Goal: Information Seeking & Learning: Learn about a topic

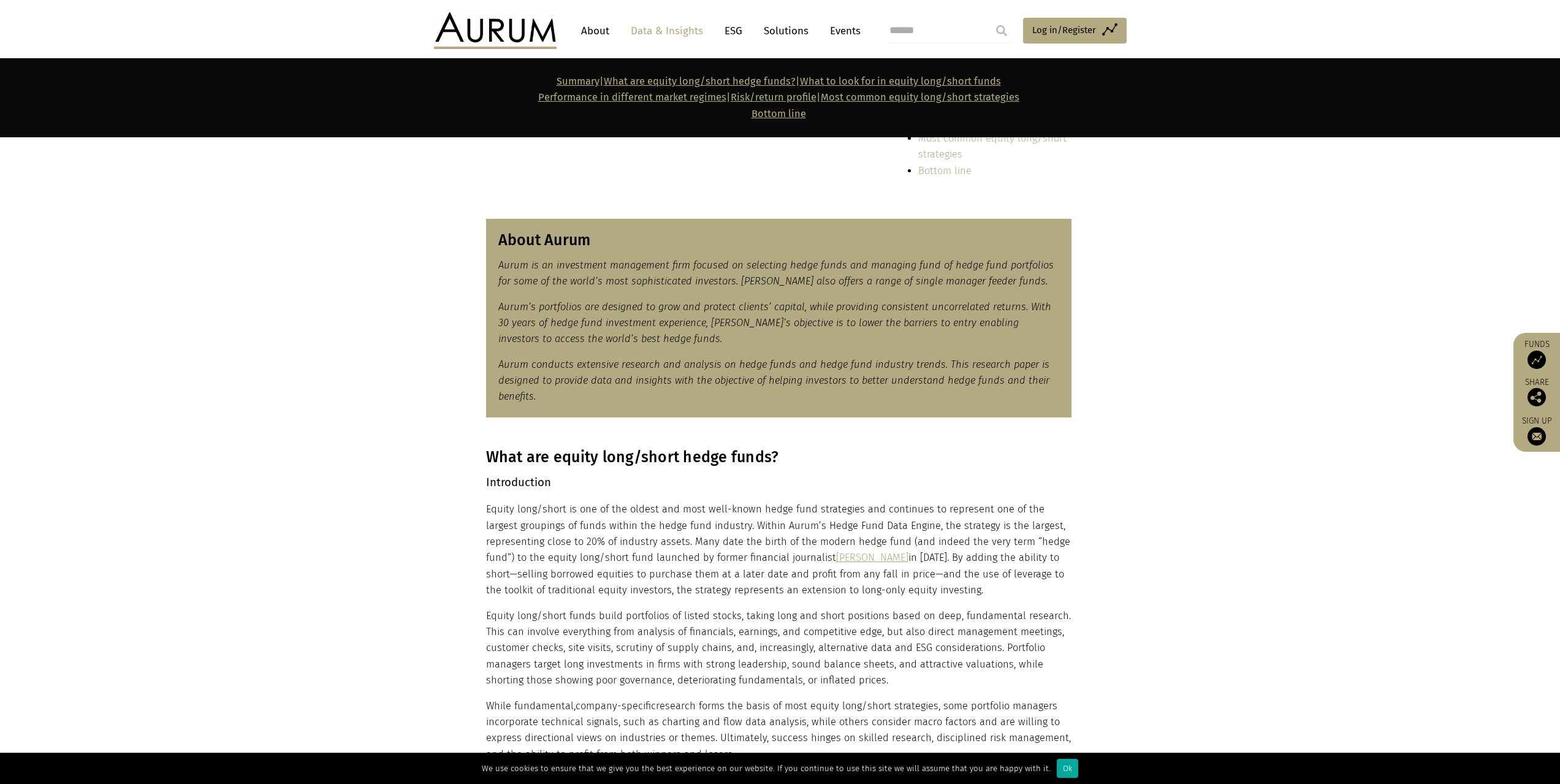
scroll to position [122, 0]
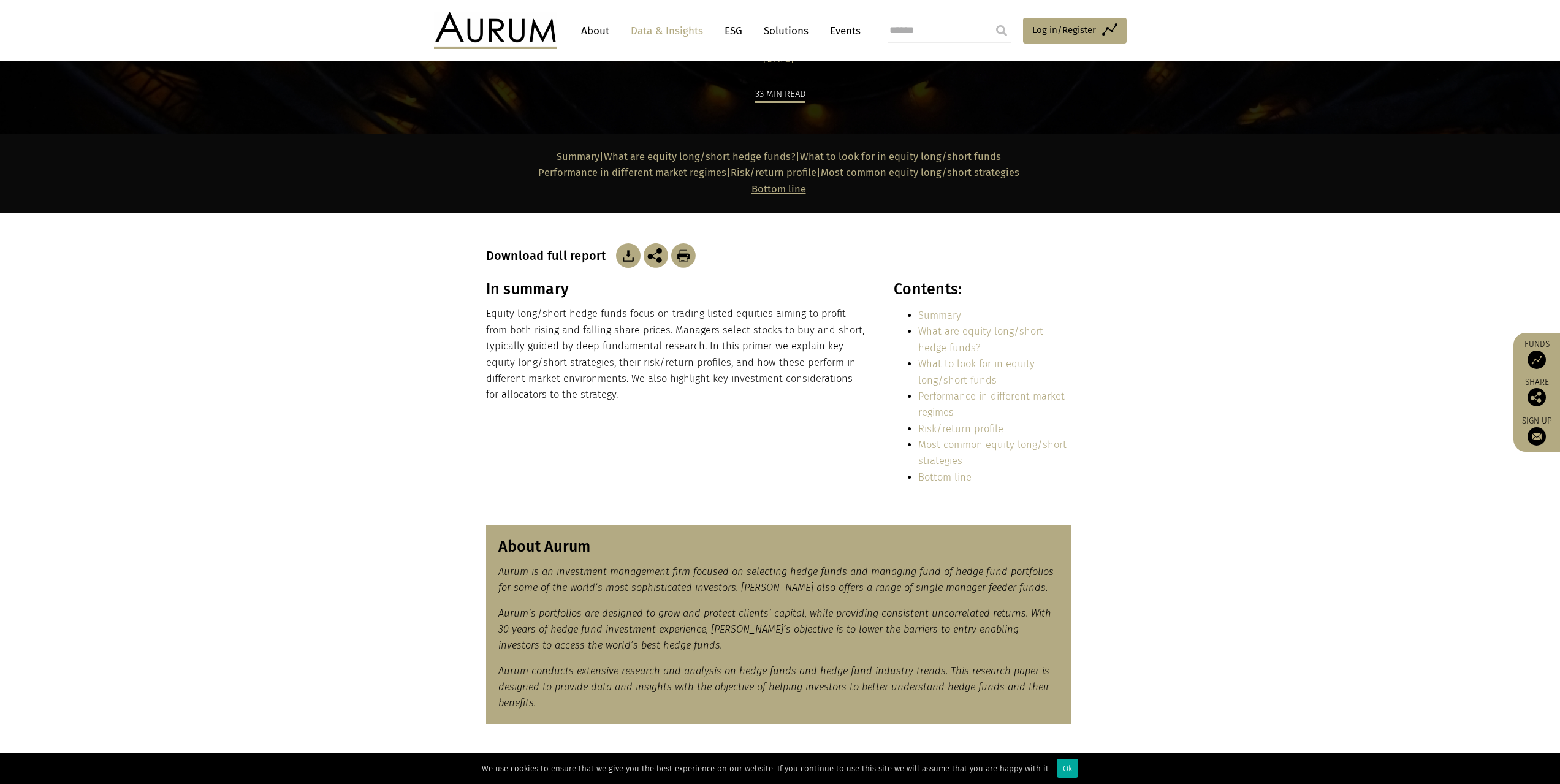
click at [625, 251] on img at bounding box center [628, 254] width 24 height 24
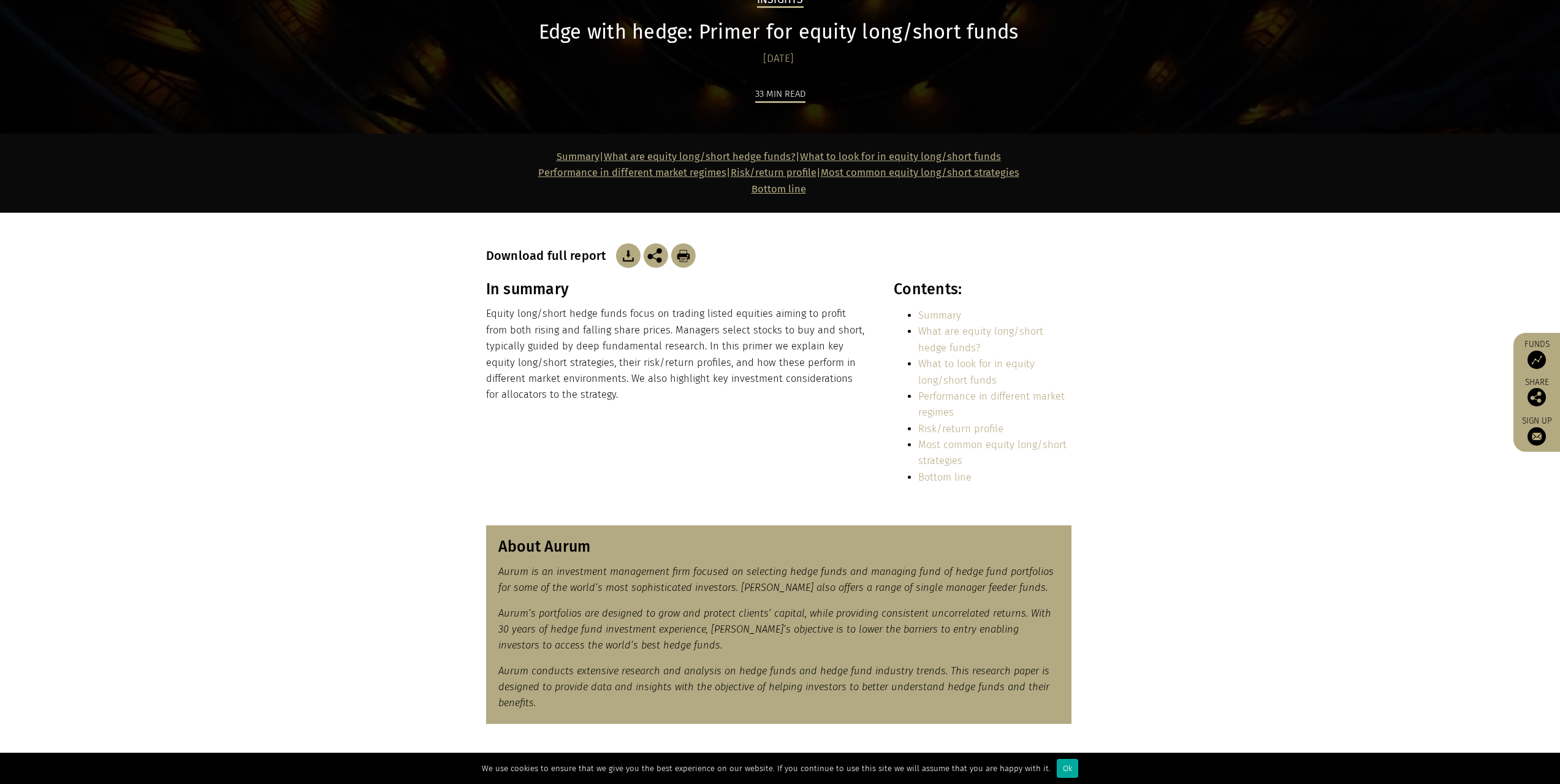
scroll to position [0, 0]
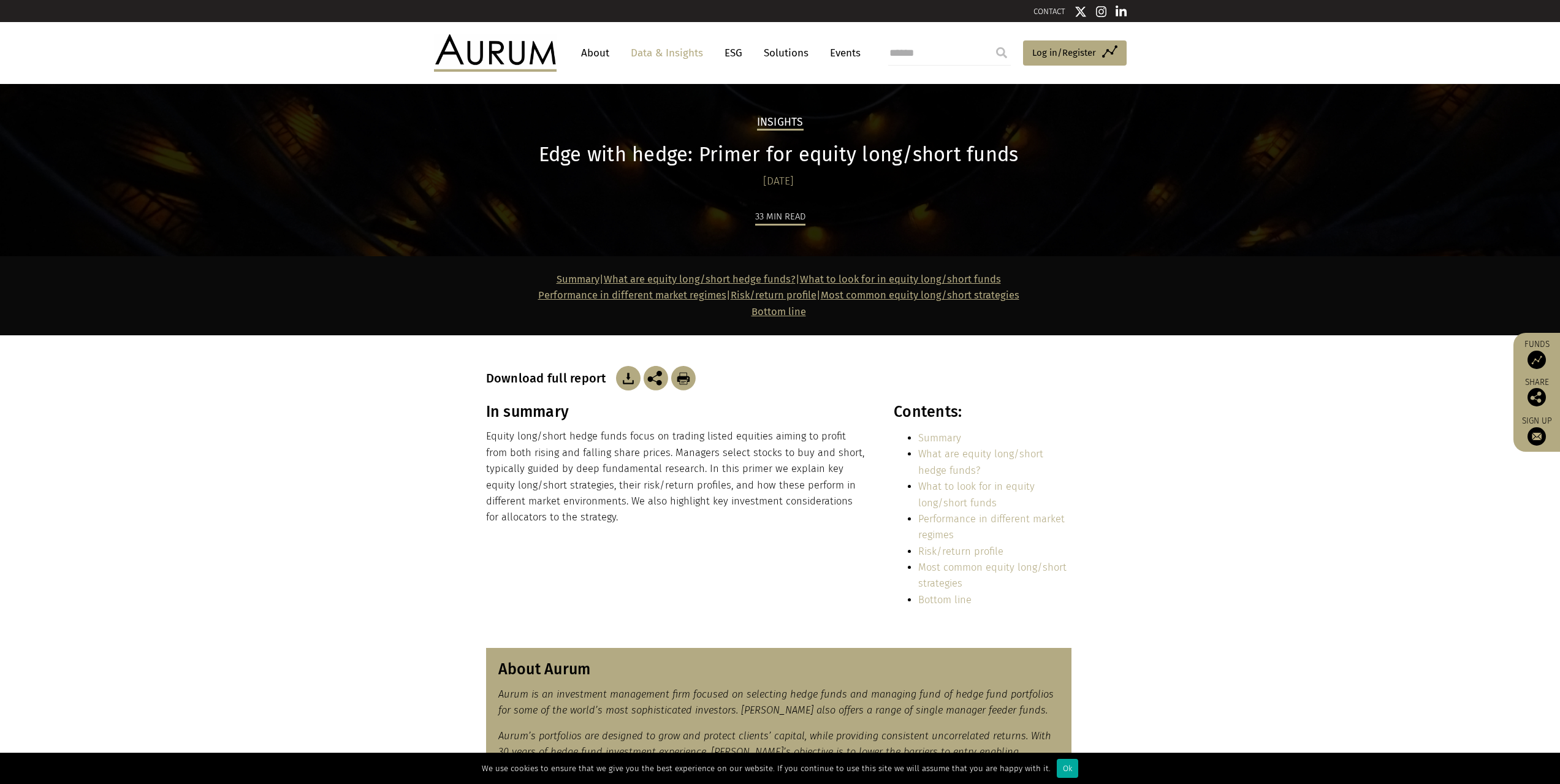
click at [657, 522] on p "Equity long/short hedge funds focus on trading listed equities aiming to profit…" at bounding box center [676, 477] width 381 height 96
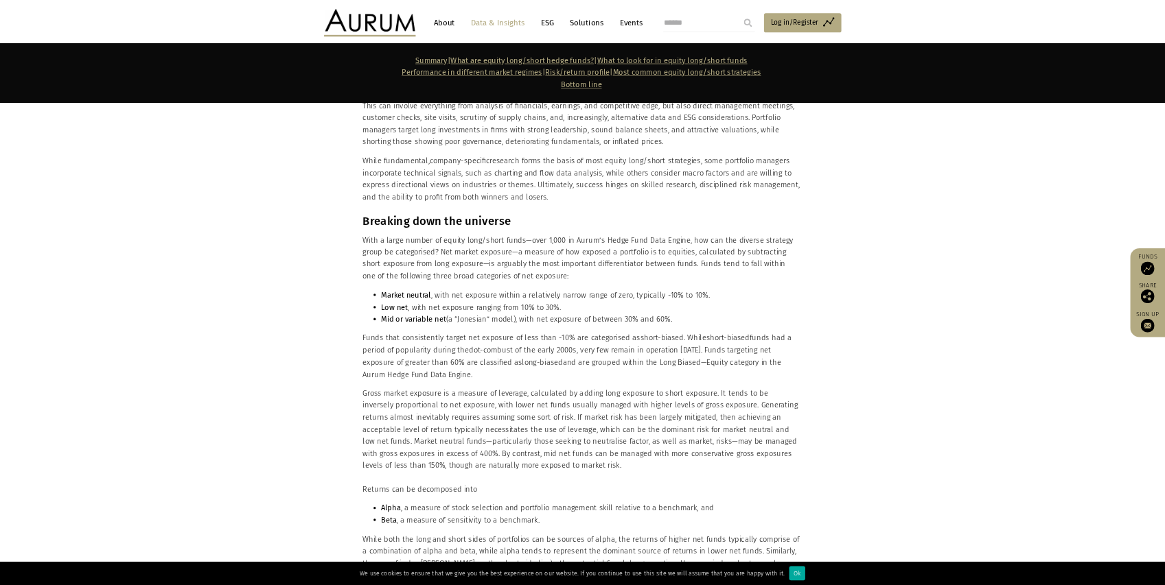
scroll to position [1098, 0]
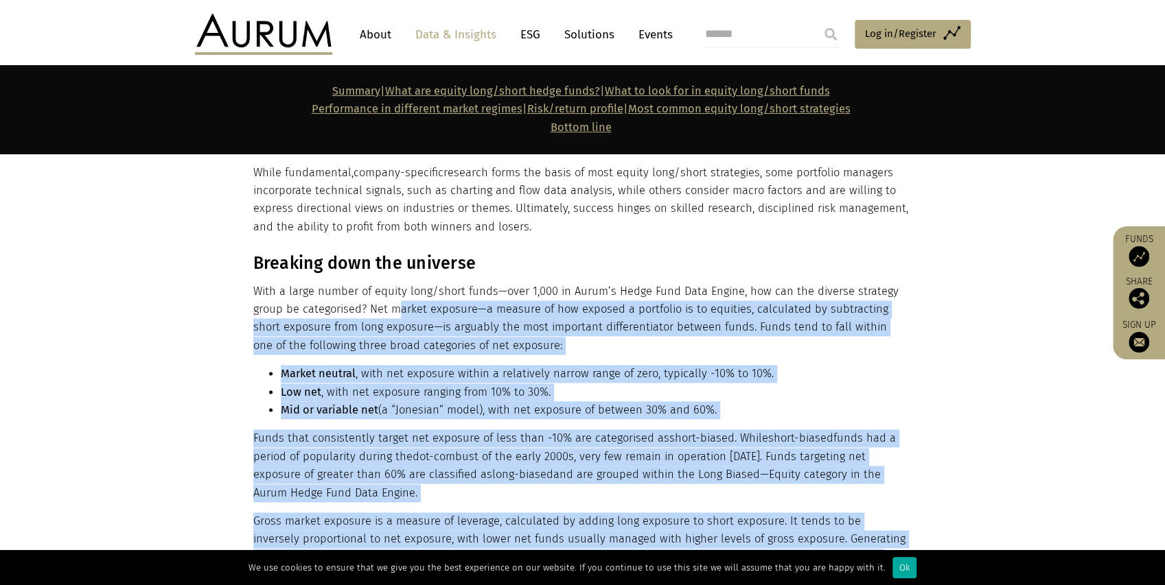
drag, startPoint x: 397, startPoint y: 305, endPoint x: 910, endPoint y: 314, distance: 513.4
click at [910, 314] on div "Breaking down the universe With a large number of equity long/short funds—over …" at bounding box center [583, 446] width 686 height 386
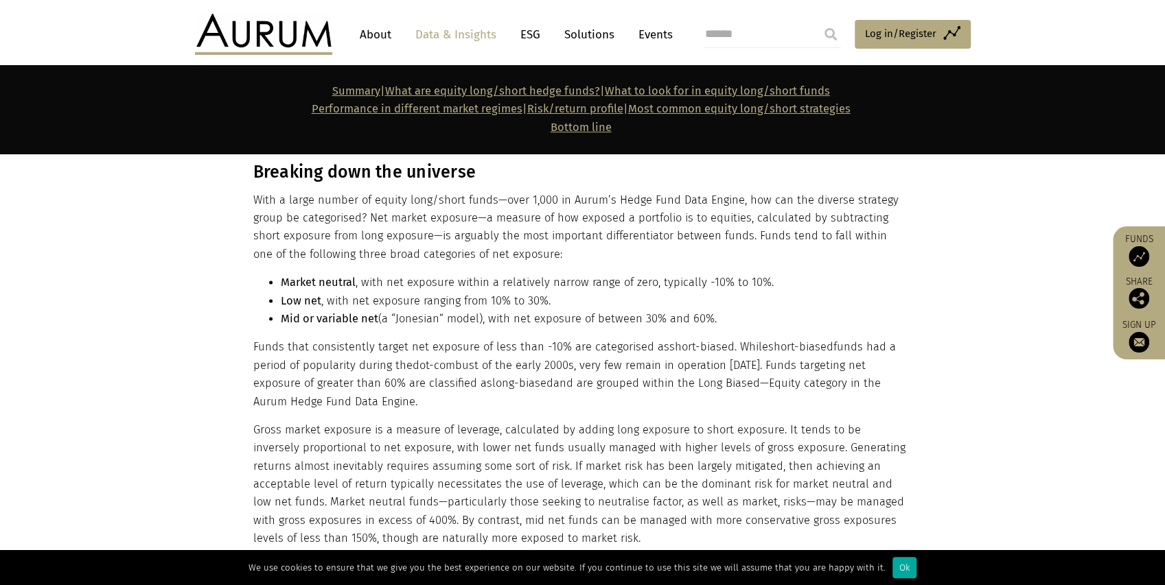
scroll to position [1418, 0]
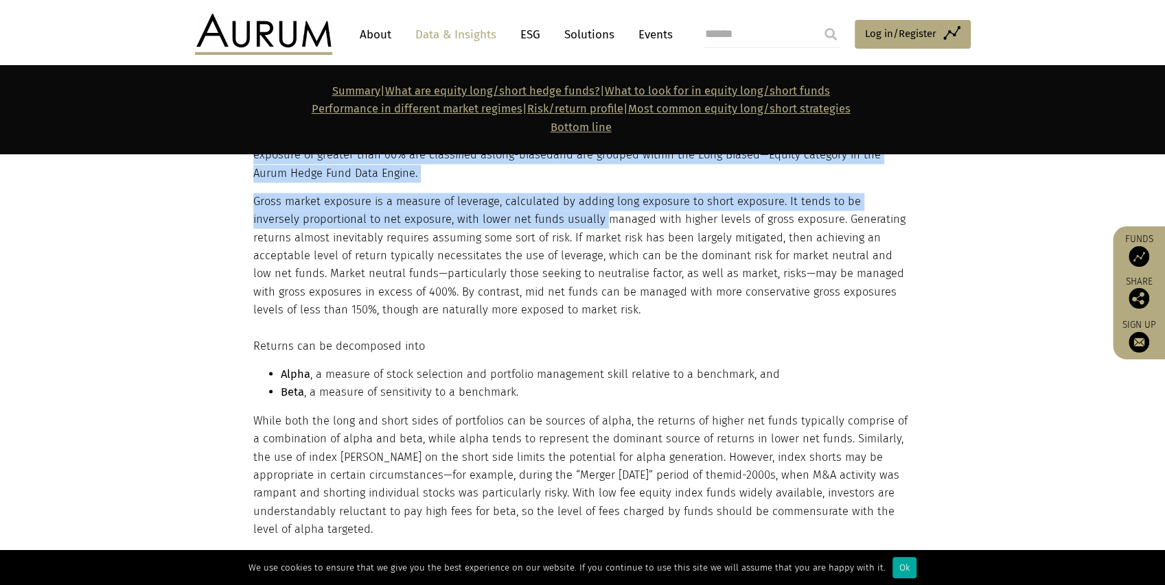
drag, startPoint x: 246, startPoint y: 202, endPoint x: 552, endPoint y: 212, distance: 305.6
click at [552, 212] on div "Breaking down the universe With a large number of equity long/short funds—over …" at bounding box center [583, 126] width 686 height 386
click at [561, 212] on p "Gross market exposure is a measure of leverage, calculated by adding long expos…" at bounding box center [580, 256] width 655 height 127
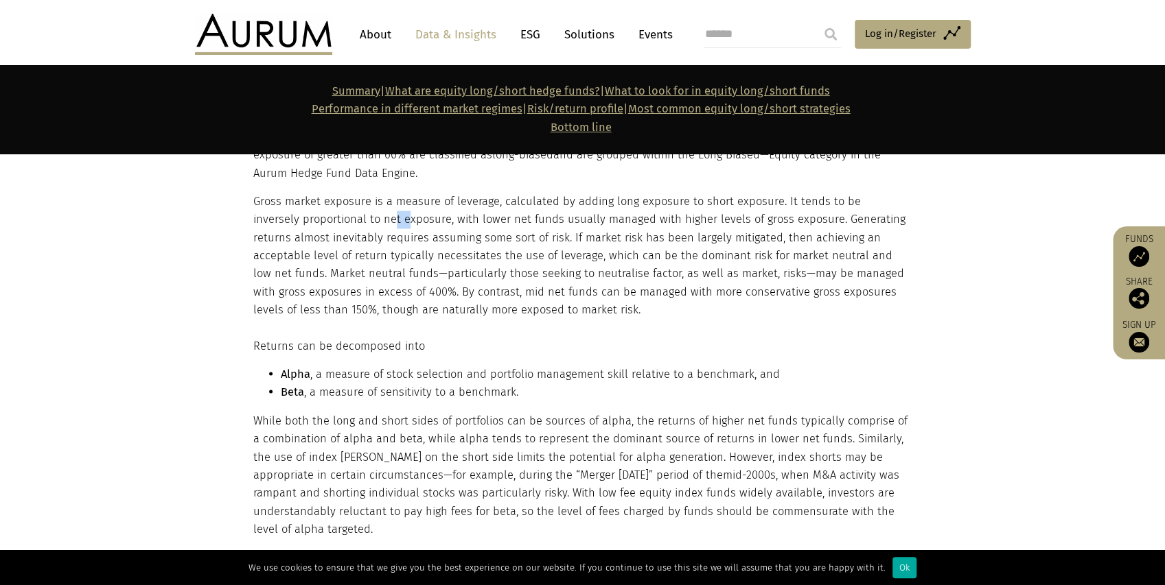
drag, startPoint x: 343, startPoint y: 218, endPoint x: 357, endPoint y: 221, distance: 14.0
click at [357, 221] on p "Gross market exposure is a measure of leverage, calculated by adding long expos…" at bounding box center [580, 256] width 655 height 127
click at [393, 235] on p "Gross market exposure is a measure of leverage, calculated by adding long expos…" at bounding box center [580, 256] width 655 height 127
drag, startPoint x: 606, startPoint y: 220, endPoint x: 703, endPoint y: 218, distance: 96.8
click at [689, 218] on p "Gross market exposure is a measure of leverage, calculated by adding long expos…" at bounding box center [580, 256] width 655 height 127
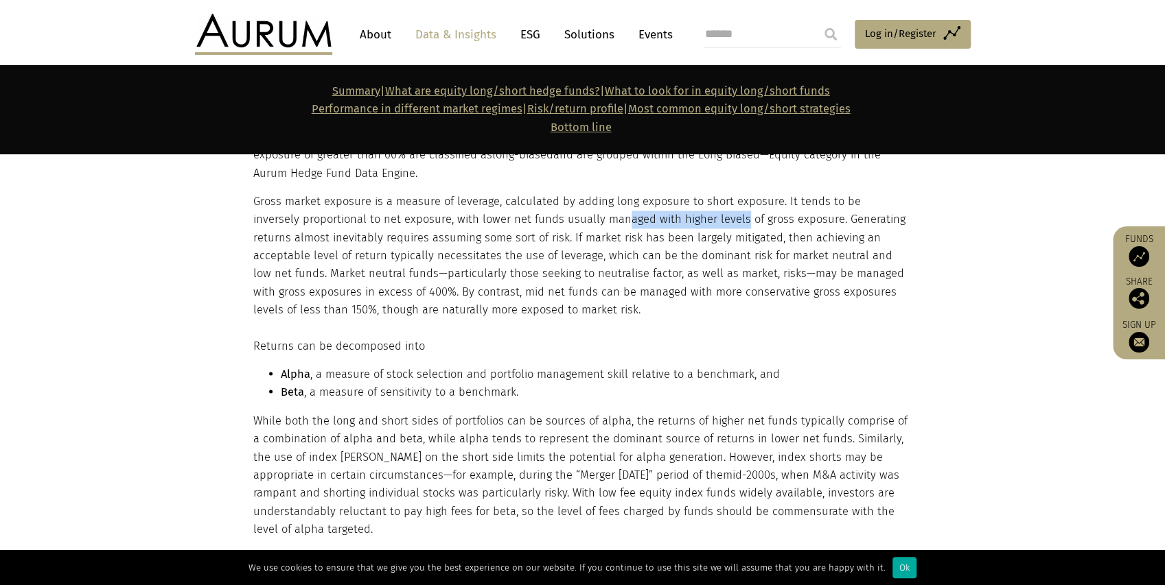
click at [711, 218] on p "Gross market exposure is a measure of leverage, calculated by adding long expos…" at bounding box center [580, 256] width 655 height 127
click at [755, 218] on p "Gross market exposure is a measure of leverage, calculated by adding long expos…" at bounding box center [580, 256] width 655 height 127
click at [525, 290] on p "Gross market exposure is a measure of leverage, calculated by adding long expos…" at bounding box center [580, 256] width 655 height 127
drag, startPoint x: 548, startPoint y: 222, endPoint x: 546, endPoint y: 213, distance: 9.3
click at [548, 222] on p "Gross market exposure is a measure of leverage, calculated by adding long expos…" at bounding box center [580, 256] width 655 height 127
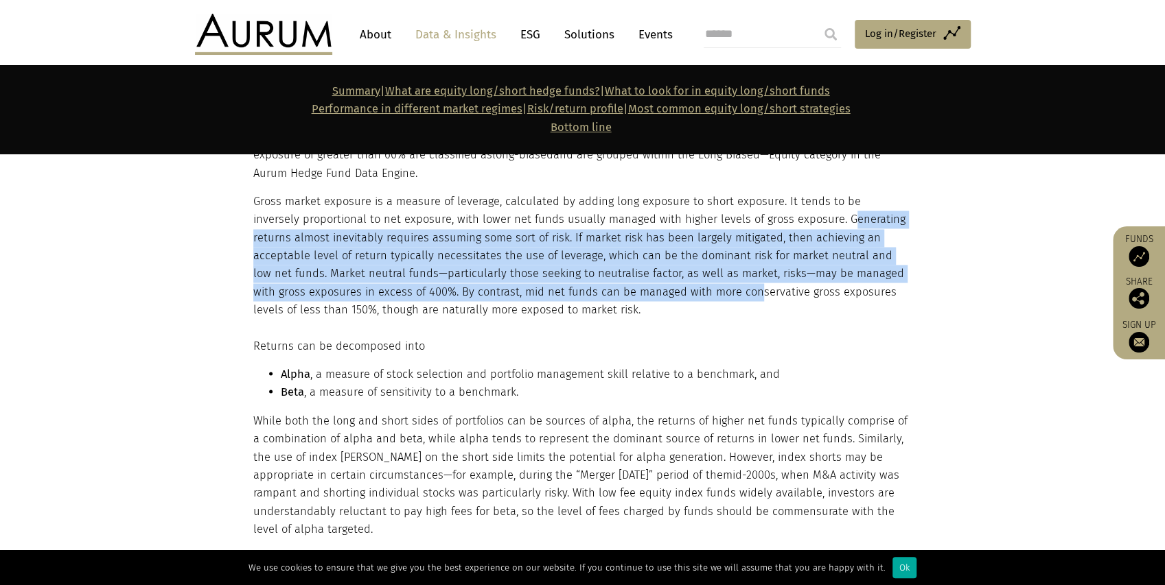
drag, startPoint x: 790, startPoint y: 218, endPoint x: 699, endPoint y: 294, distance: 118.9
click at [699, 294] on p "Gross market exposure is a measure of leverage, calculated by adding long expos…" at bounding box center [580, 256] width 655 height 127
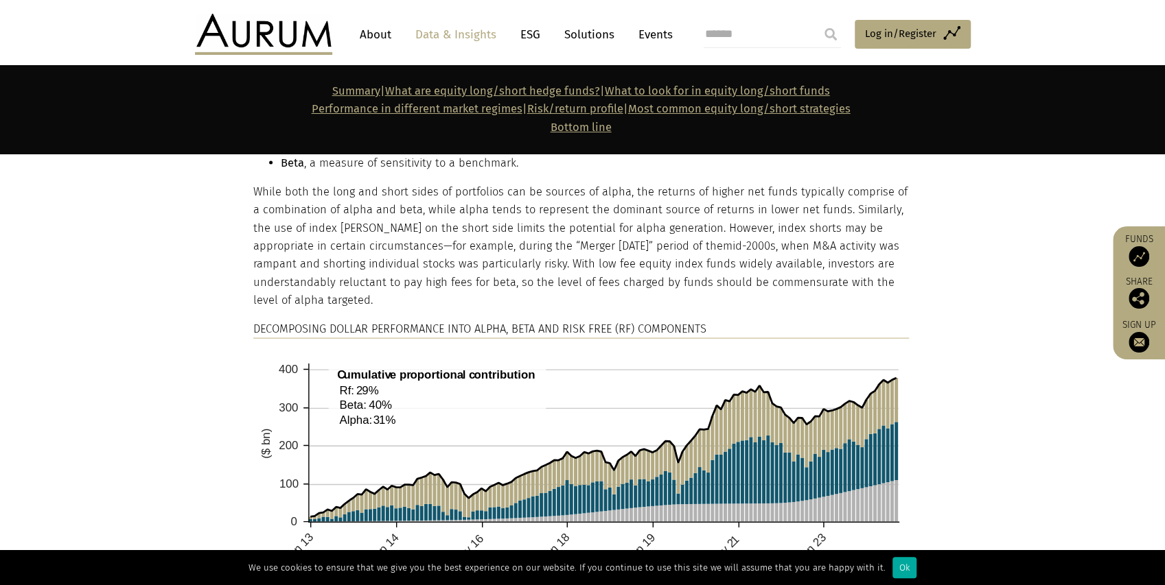
scroll to position [1510, 0]
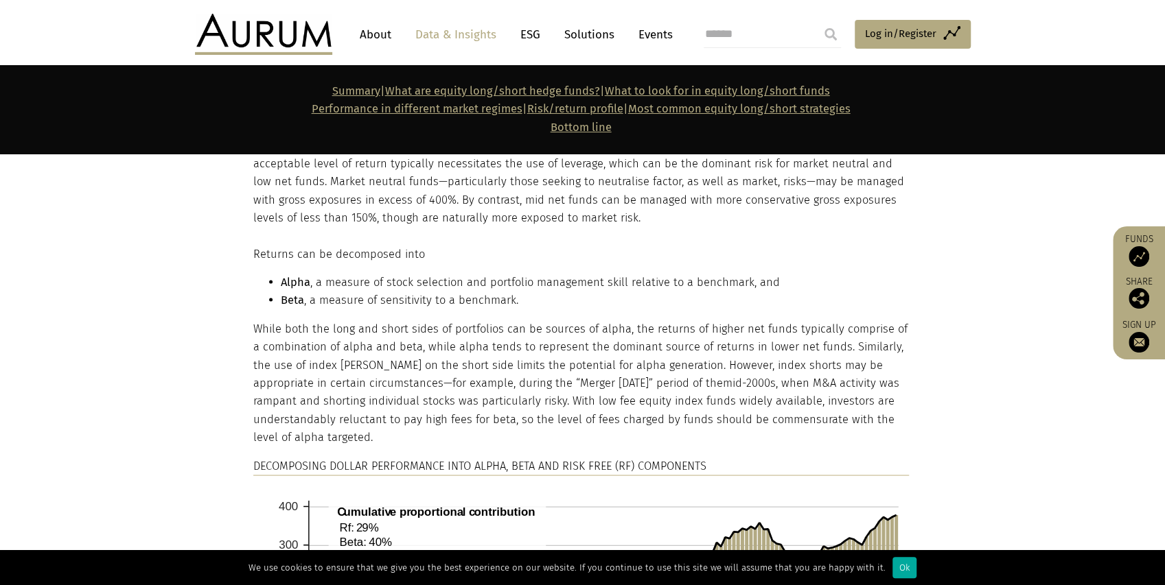
drag, startPoint x: 438, startPoint y: 336, endPoint x: 523, endPoint y: 382, distance: 96.7
click at [438, 336] on p "While both the long and short sides of portfolios can be sources of alpha, the …" at bounding box center [580, 383] width 655 height 127
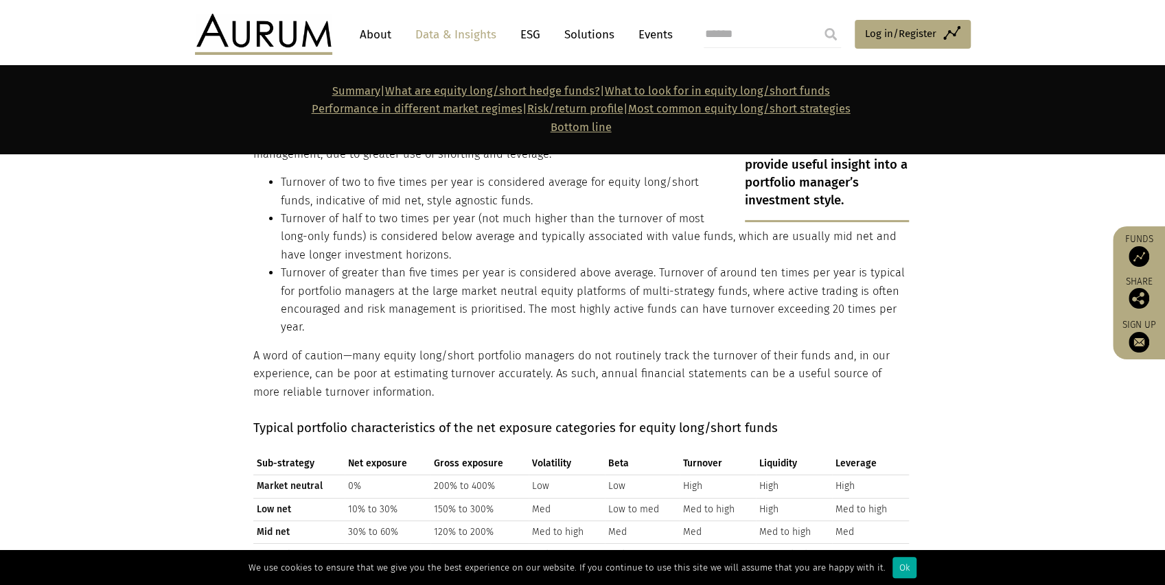
scroll to position [3065, 0]
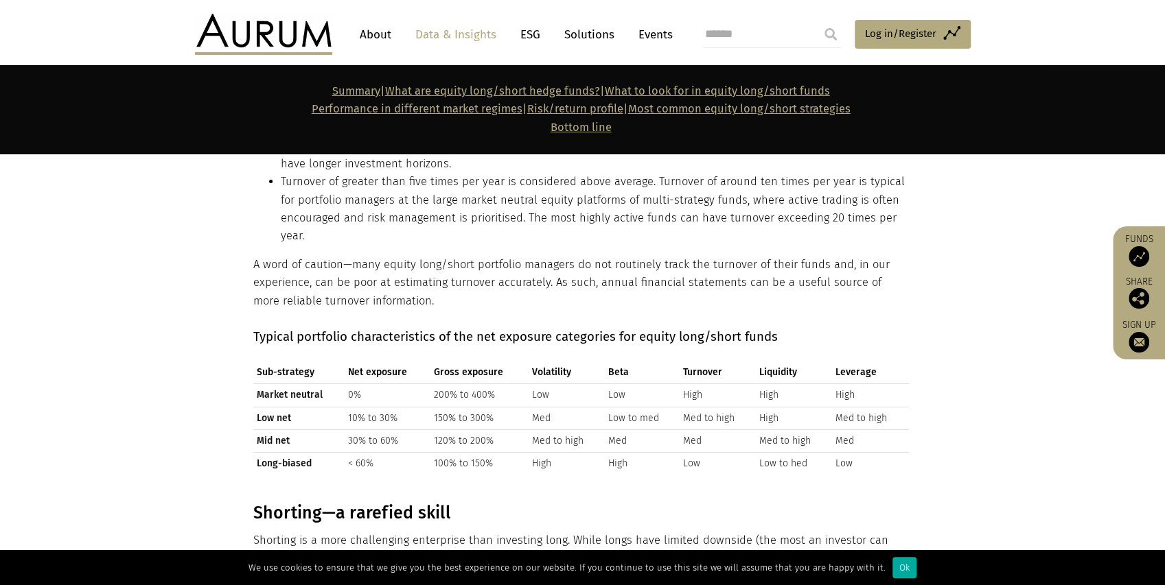
click at [287, 329] on b "Typical portfolio characteristics of the net exposure categories for equity lon…" at bounding box center [515, 336] width 524 height 15
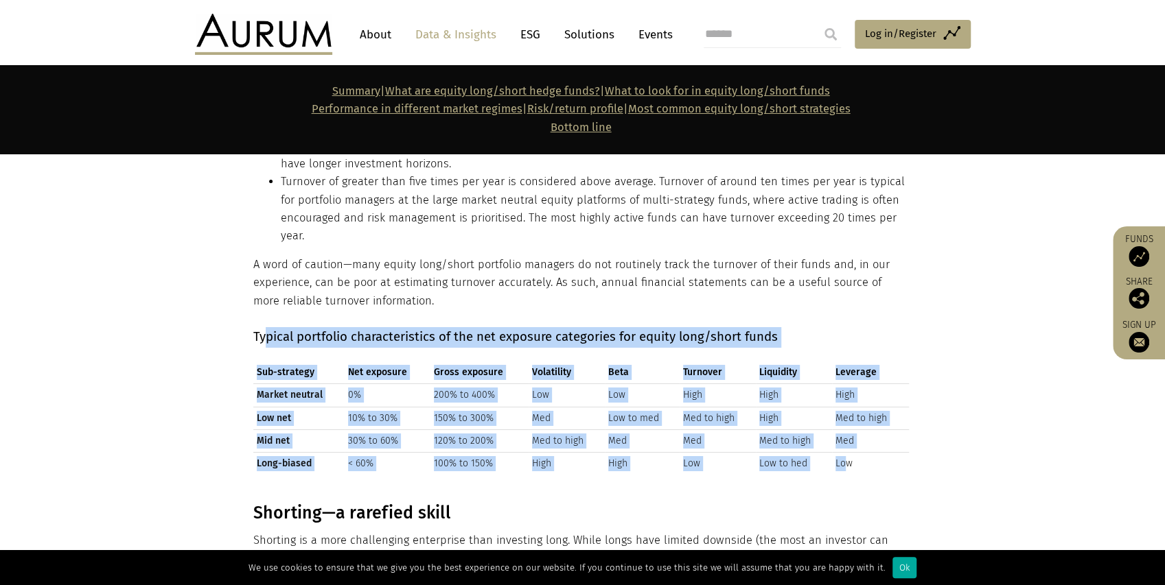
drag, startPoint x: 262, startPoint y: 300, endPoint x: 861, endPoint y: 426, distance: 612.2
click at [846, 419] on div "Typical portfolio characteristics of the net exposure categories for equity lon…" at bounding box center [580, 406] width 655 height 159
click at [872, 453] on td "Low" at bounding box center [870, 464] width 76 height 23
drag, startPoint x: 872, startPoint y: 429, endPoint x: 229, endPoint y: 301, distance: 655.0
click at [229, 310] on section "Typical portfolio characteristics of the net exposure categories for equity lon…" at bounding box center [582, 398] width 1165 height 176
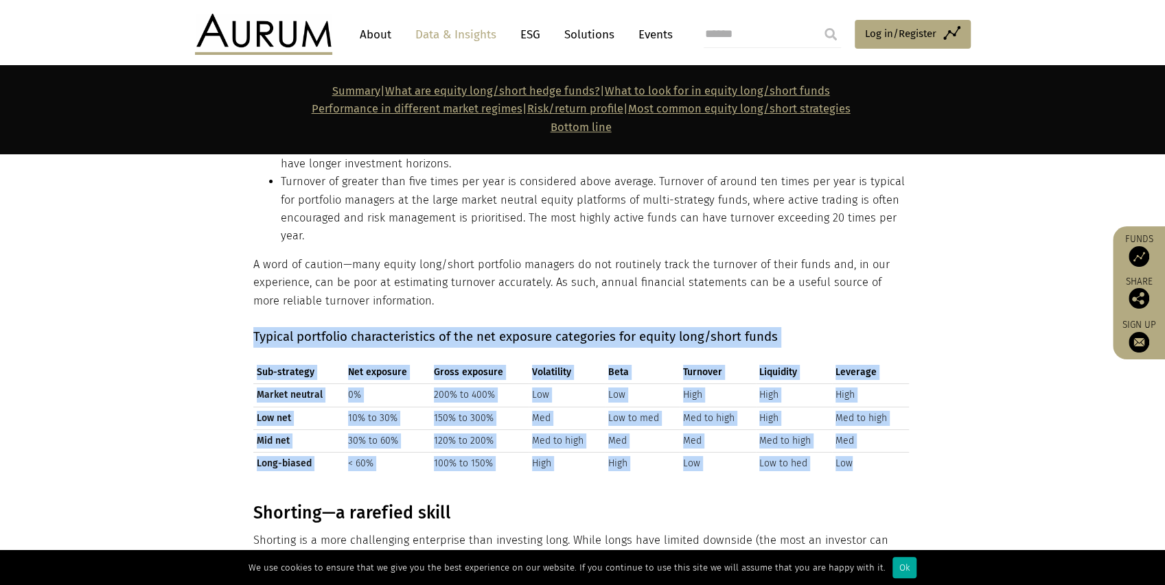
copy div "Typical portfolio characteristics of the net exposure categories for equity lon…"
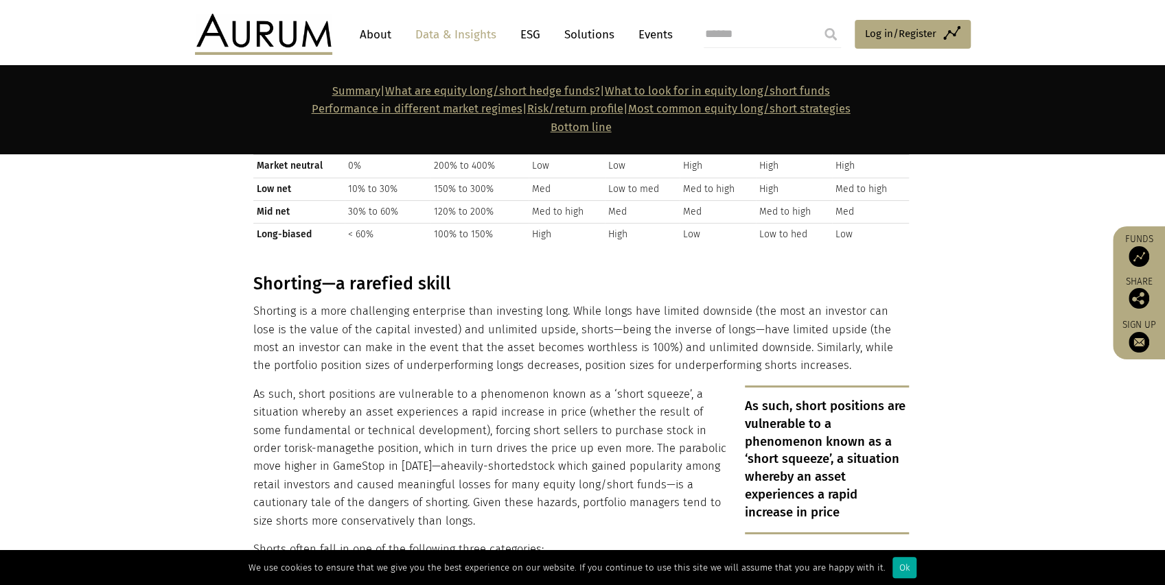
scroll to position [3386, 0]
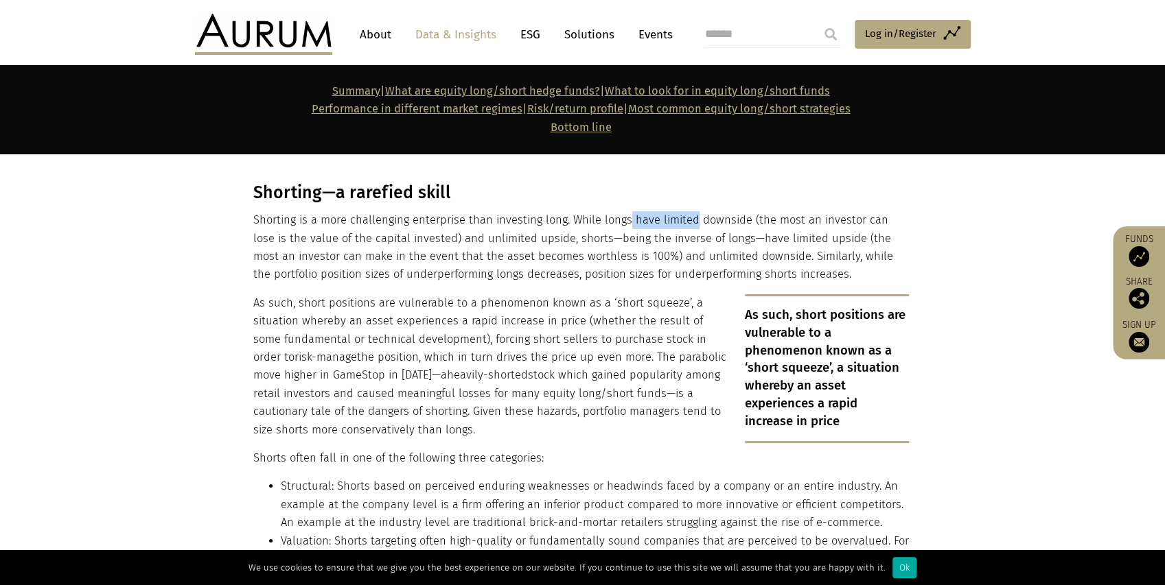
drag, startPoint x: 624, startPoint y: 185, endPoint x: 689, endPoint y: 187, distance: 65.3
click at [689, 211] on p "Shorting is a more challenging enterprise than investing long. While longs have…" at bounding box center [580, 247] width 655 height 73
drag, startPoint x: 762, startPoint y: 200, endPoint x: 795, endPoint y: 205, distance: 33.9
click at [795, 211] on p "Shorting is a more challenging enterprise than investing long. While longs have…" at bounding box center [580, 247] width 655 height 73
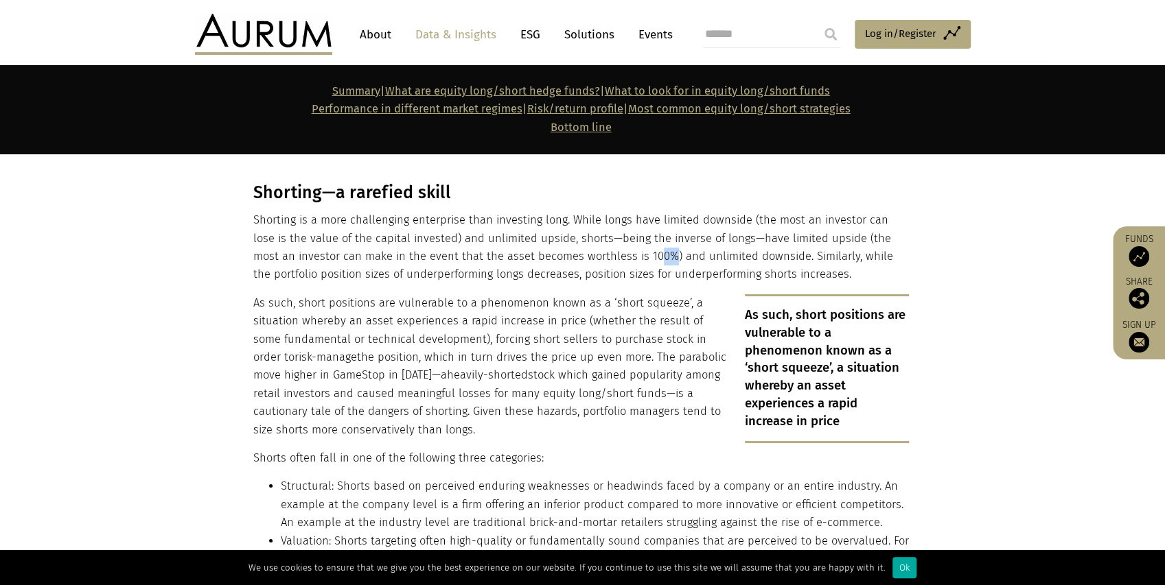
drag, startPoint x: 618, startPoint y: 218, endPoint x: 605, endPoint y: 221, distance: 14.0
click at [605, 221] on p "Shorting is a more challenging enterprise than investing long. While longs have…" at bounding box center [580, 247] width 655 height 73
click at [605, 217] on p "Shorting is a more challenging enterprise than investing long. While longs have…" at bounding box center [580, 247] width 655 height 73
drag, startPoint x: 629, startPoint y: 217, endPoint x: 739, endPoint y: 222, distance: 109.9
click at [739, 222] on p "Shorting is a more challenging enterprise than investing long. While longs have…" at bounding box center [580, 247] width 655 height 73
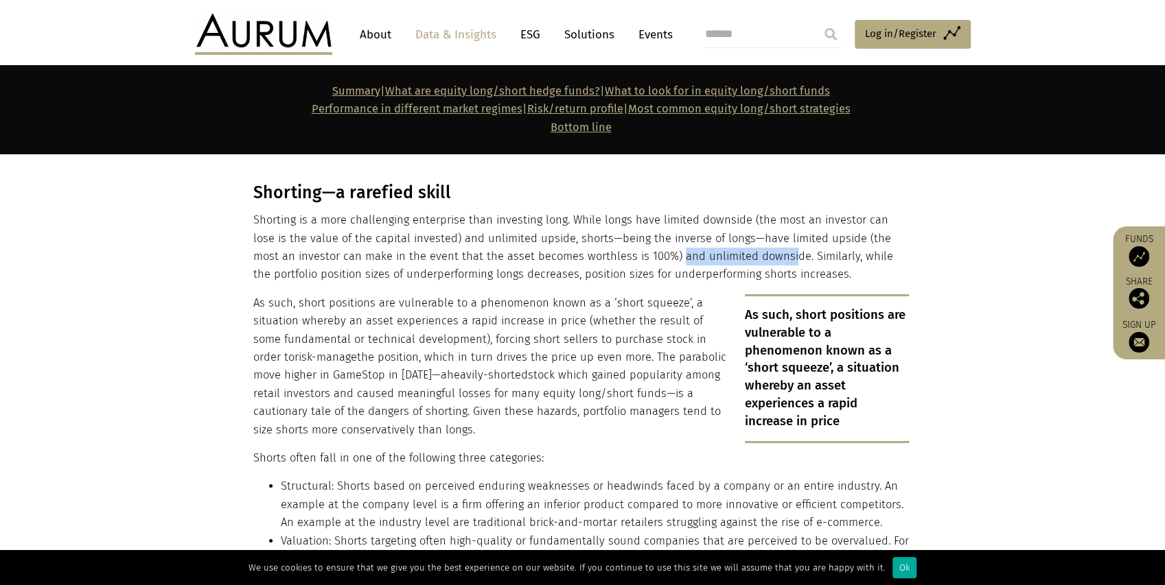
click at [741, 219] on p "Shorting is a more challenging enterprise than investing long. While longs have…" at bounding box center [580, 247] width 655 height 73
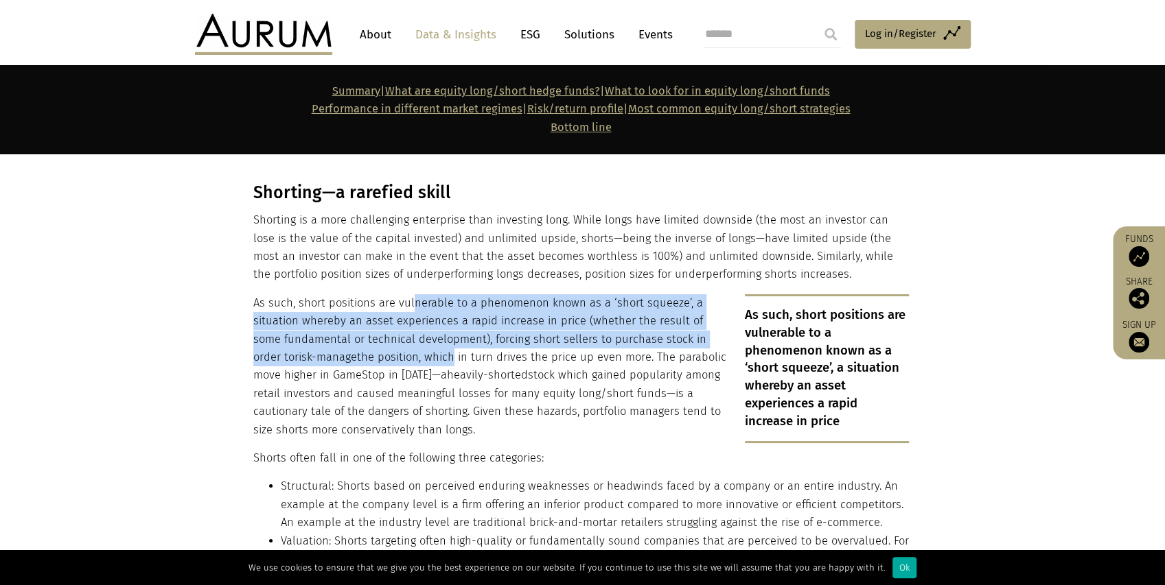
drag, startPoint x: 410, startPoint y: 270, endPoint x: 408, endPoint y: 314, distance: 43.9
click at [408, 314] on p "As such, short positions are vulnerable to a phenomenon known as a ‘short squee…" at bounding box center [580, 366] width 655 height 145
click at [349, 294] on p "As such, short positions are vulnerable to a phenomenon known as a ‘short squee…" at bounding box center [580, 366] width 655 height 145
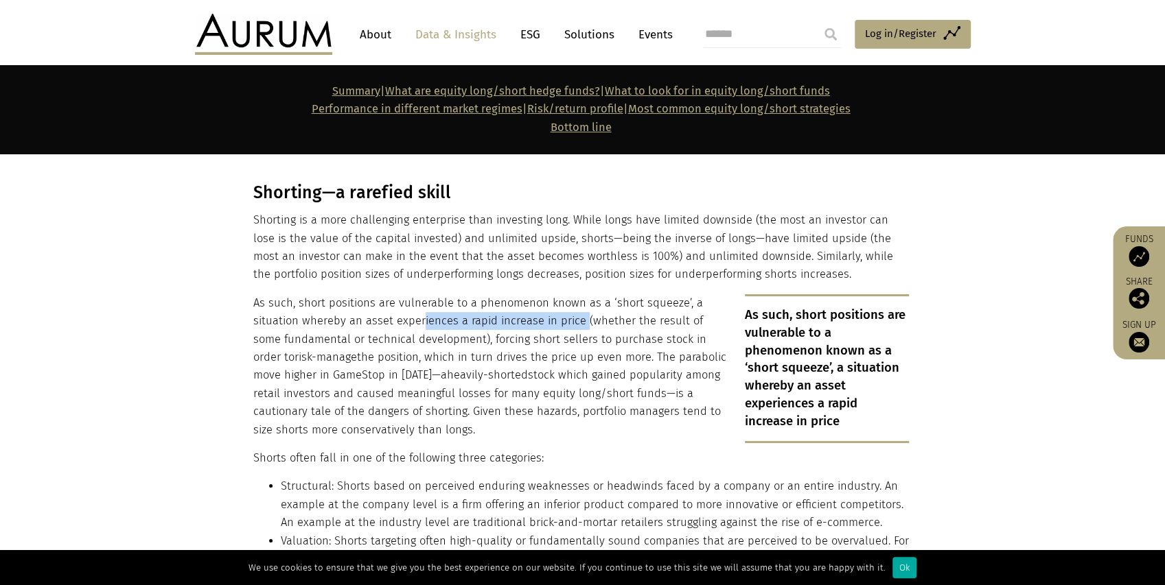
drag, startPoint x: 417, startPoint y: 279, endPoint x: 577, endPoint y: 280, distance: 159.9
click at [577, 294] on p "As such, short positions are vulnerable to a phenomenon known as a ‘short squee…" at bounding box center [580, 366] width 655 height 145
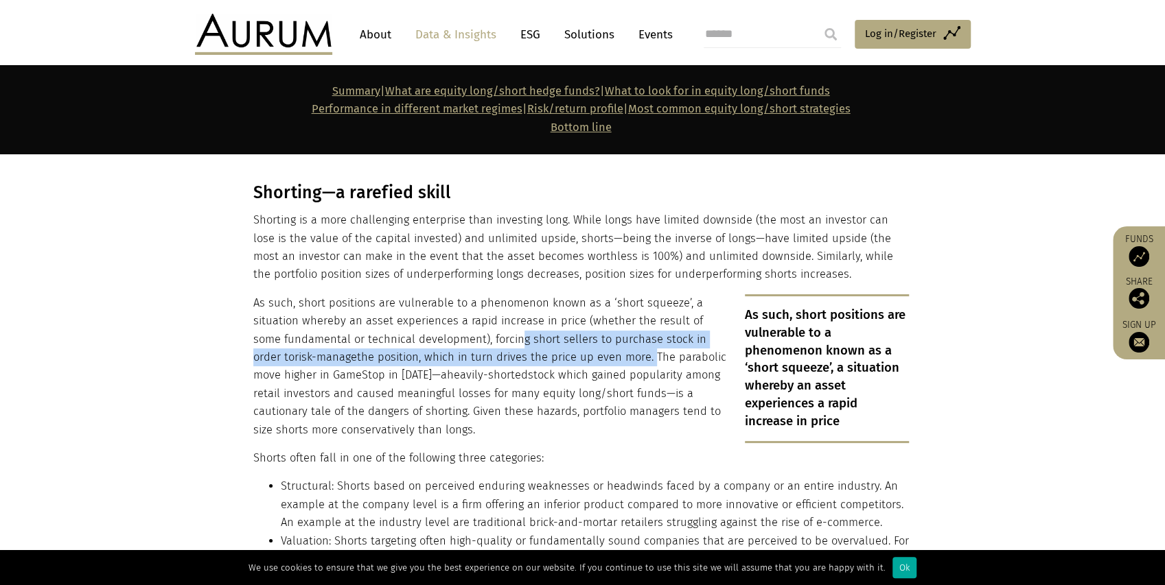
drag, startPoint x: 482, startPoint y: 301, endPoint x: 609, endPoint y: 317, distance: 128.0
click at [609, 317] on p "As such, short positions are vulnerable to a phenomenon known as a ‘short squee…" at bounding box center [580, 366] width 655 height 145
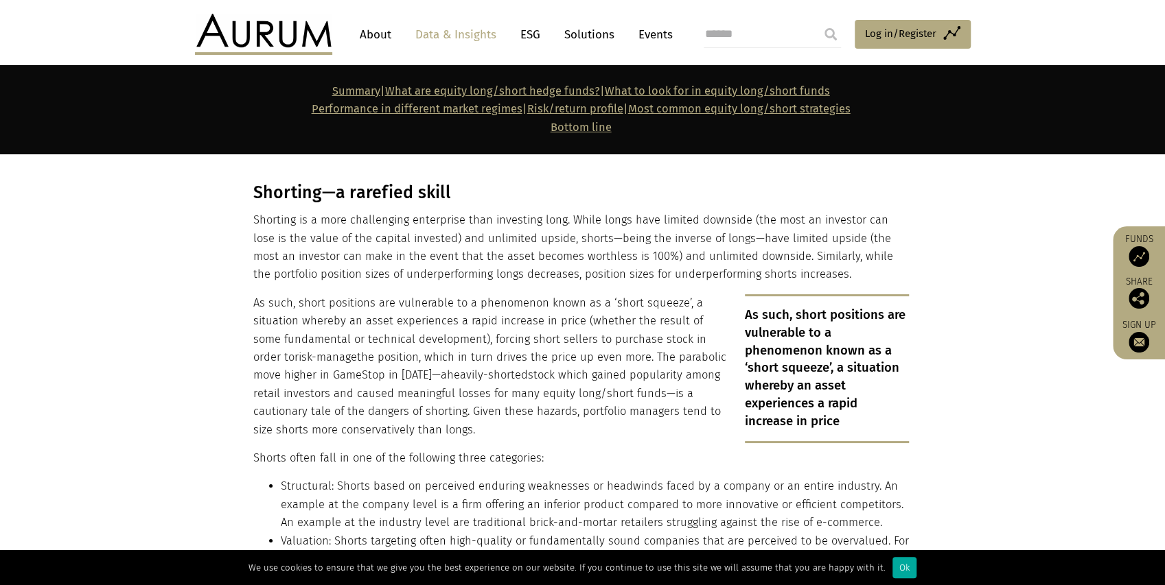
click at [367, 343] on p "As such, short positions are vulnerable to a phenomenon known as a ‘short squee…" at bounding box center [580, 366] width 655 height 145
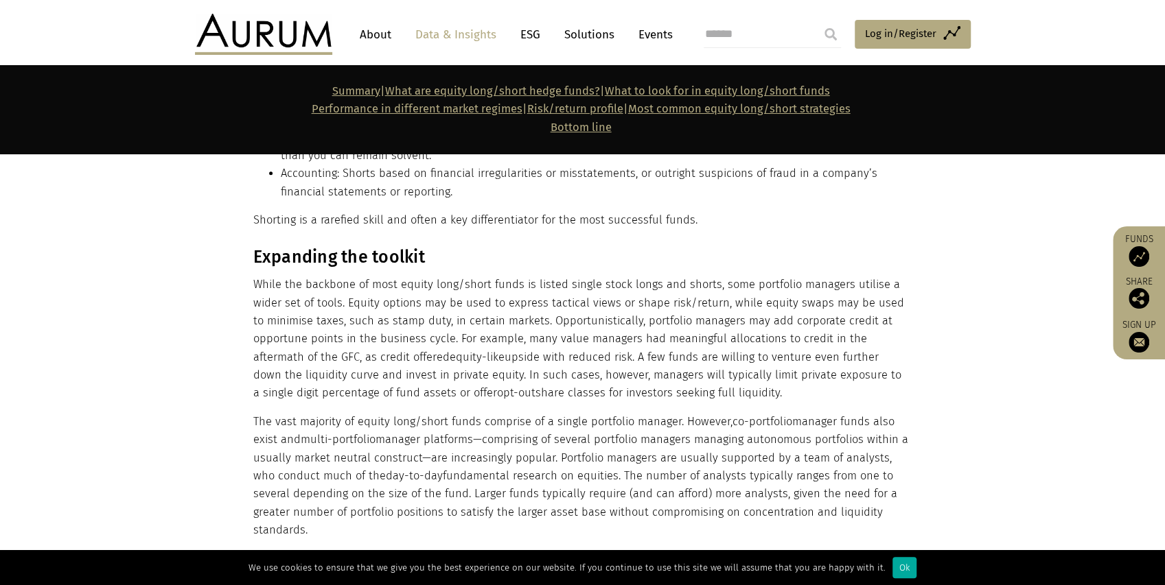
scroll to position [3889, 0]
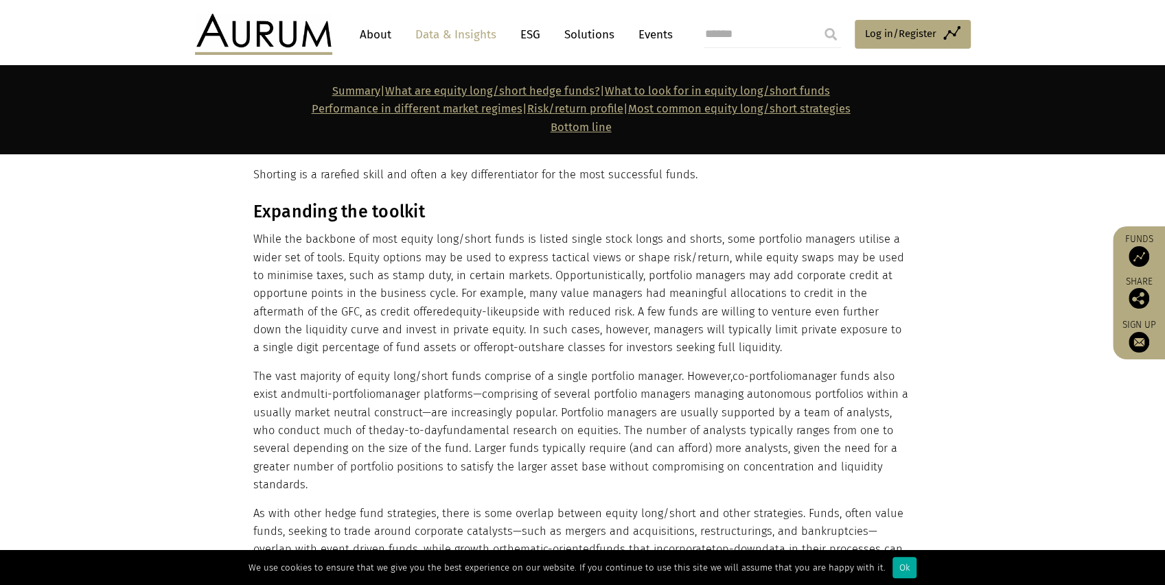
click at [471, 382] on p "The vast majority of equity long/short funds comprise of a single portfolio man…" at bounding box center [580, 431] width 655 height 127
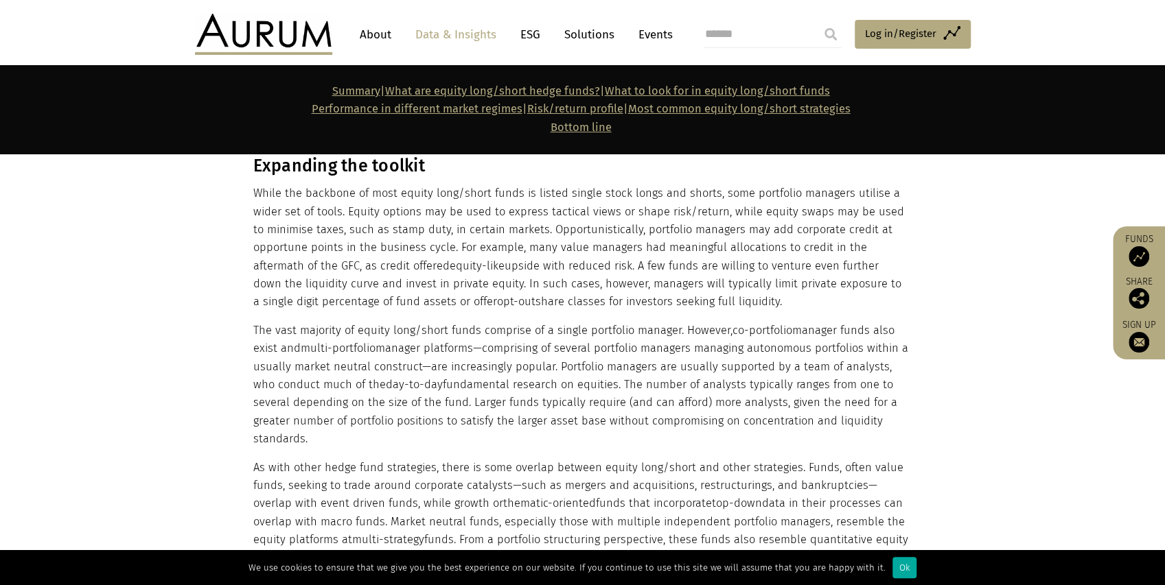
scroll to position [3981, 0]
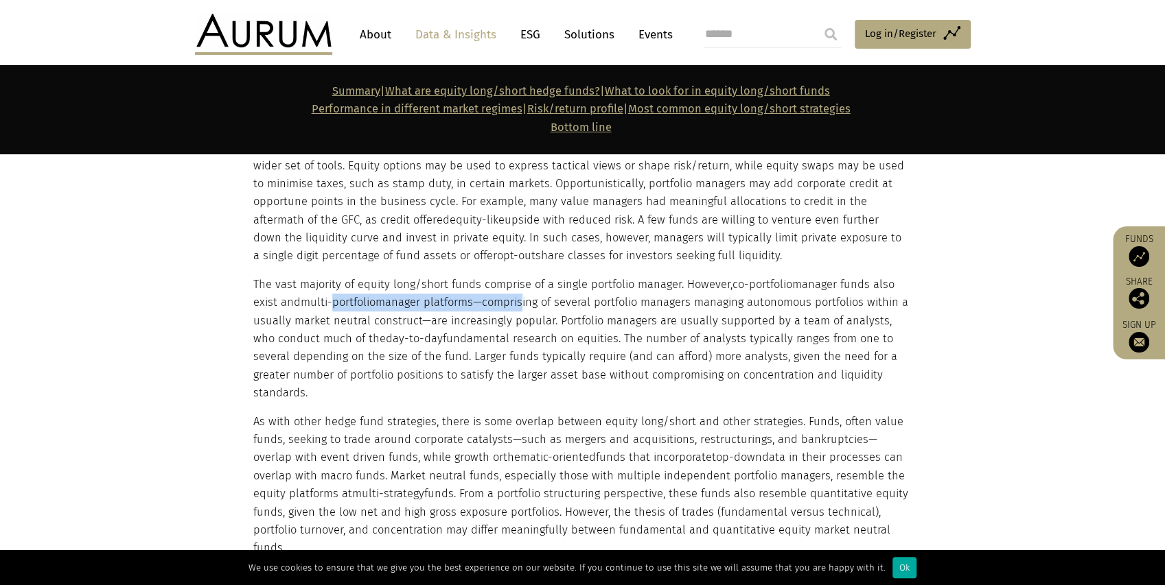
drag, startPoint x: 332, startPoint y: 265, endPoint x: 520, endPoint y: 265, distance: 187.4
click at [520, 276] on p "The vast majority of equity long/short funds comprise of a single portfolio man…" at bounding box center [580, 339] width 655 height 127
click at [519, 276] on p "The vast majority of equity long/short funds comprise of a single portfolio man…" at bounding box center [580, 339] width 655 height 127
click at [539, 276] on p "The vast majority of equity long/short funds comprise of a single portfolio man…" at bounding box center [580, 339] width 655 height 127
click at [452, 413] on p "As with other hedge fund strategies, there is some overlap between equity long/…" at bounding box center [580, 485] width 655 height 145
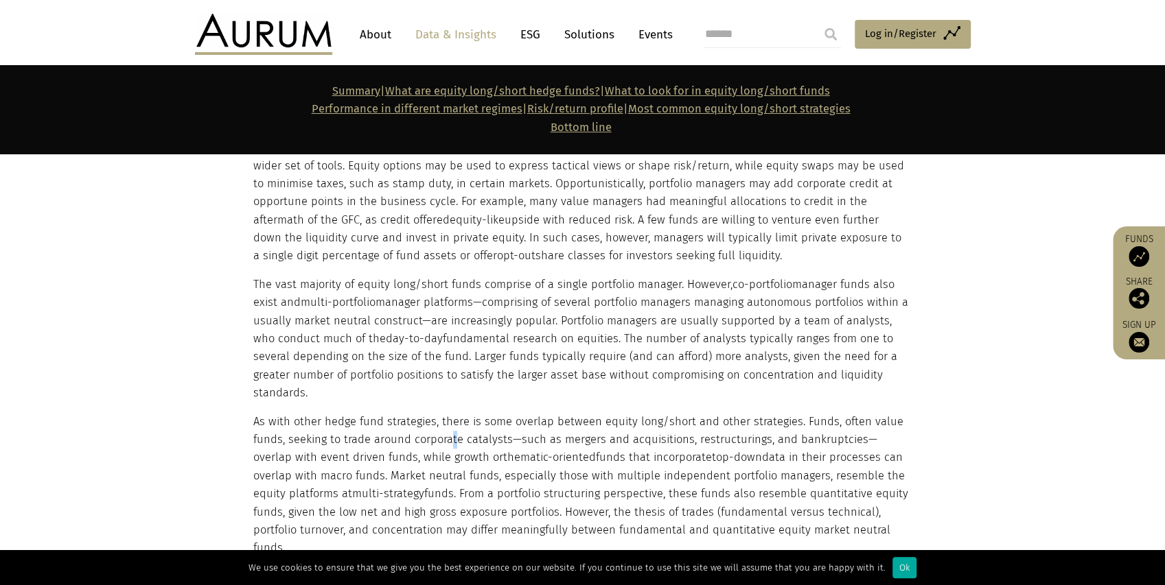
click at [452, 413] on p "As with other hedge fund strategies, there is some overlap between equity long/…" at bounding box center [580, 485] width 655 height 145
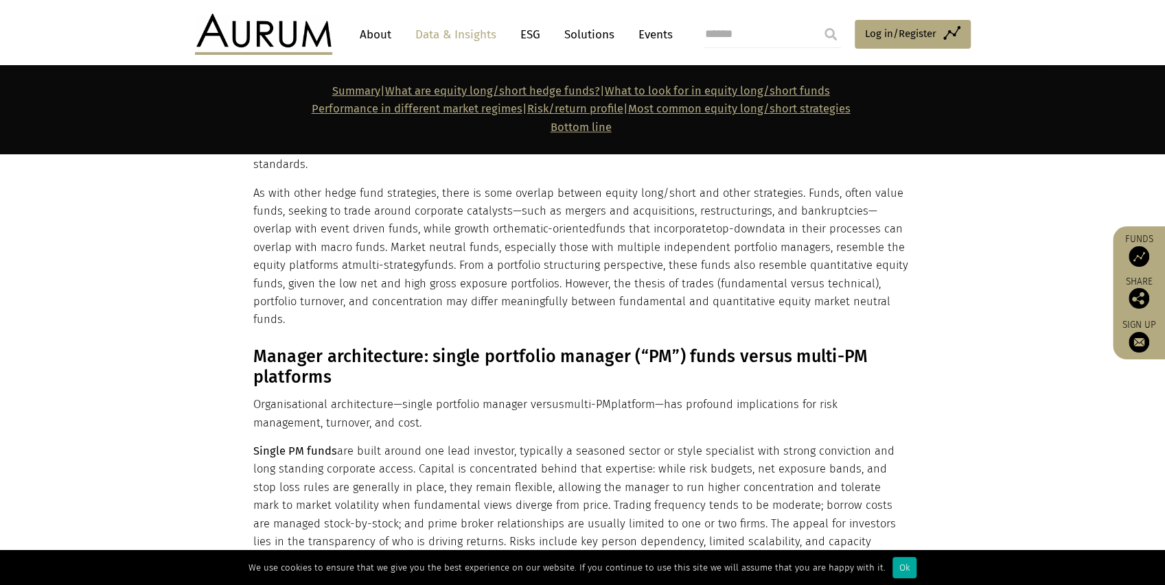
scroll to position [4255, 0]
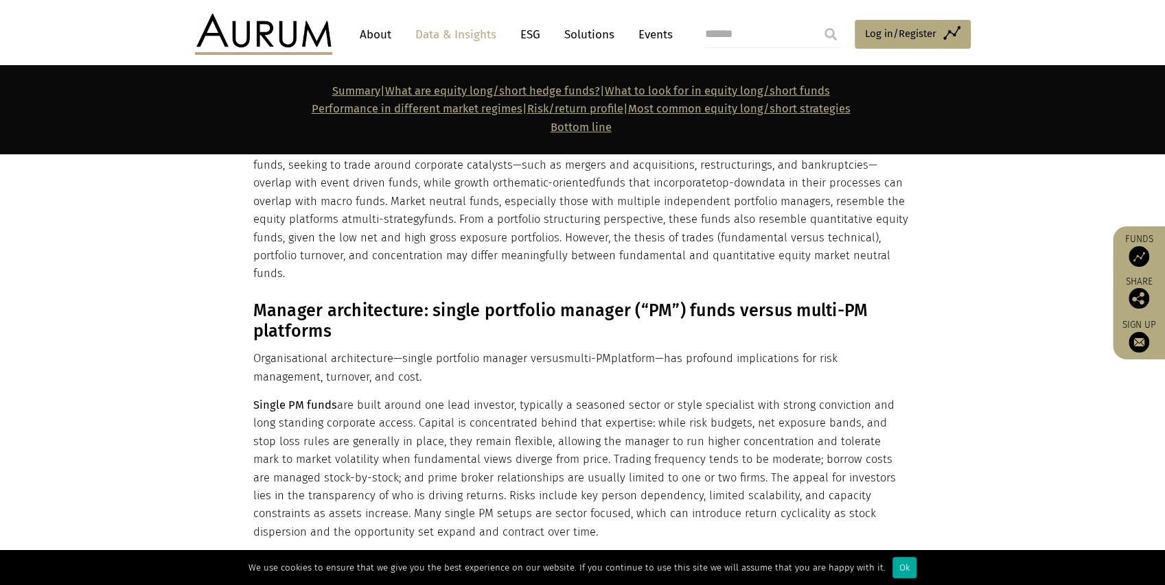
click at [421, 397] on p "Single PM funds are built around one lead investor, typically a seasoned sector…" at bounding box center [580, 469] width 655 height 145
click at [526, 350] on p "Organisational architecture—single portfolio manager versus multi-PM platform—h…" at bounding box center [580, 368] width 655 height 36
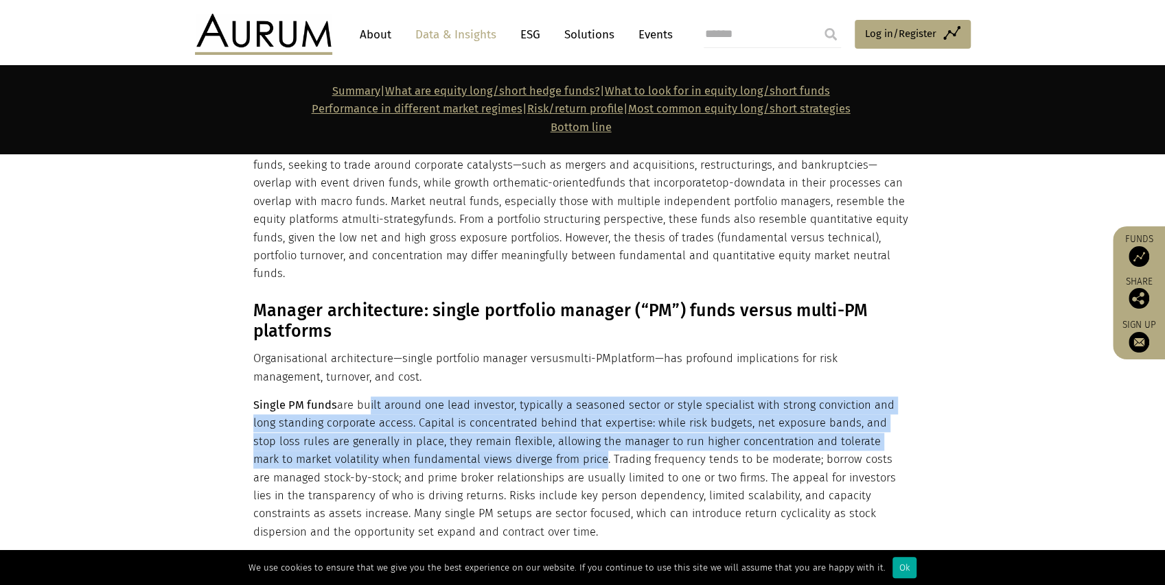
drag, startPoint x: 360, startPoint y: 335, endPoint x: 512, endPoint y: 384, distance: 160.2
click at [512, 397] on p "Single PM funds are built around one lead investor, typically a seasoned sector…" at bounding box center [580, 469] width 655 height 145
click at [625, 397] on p "Single PM funds are built around one lead investor, typically a seasoned sector…" at bounding box center [580, 469] width 655 height 145
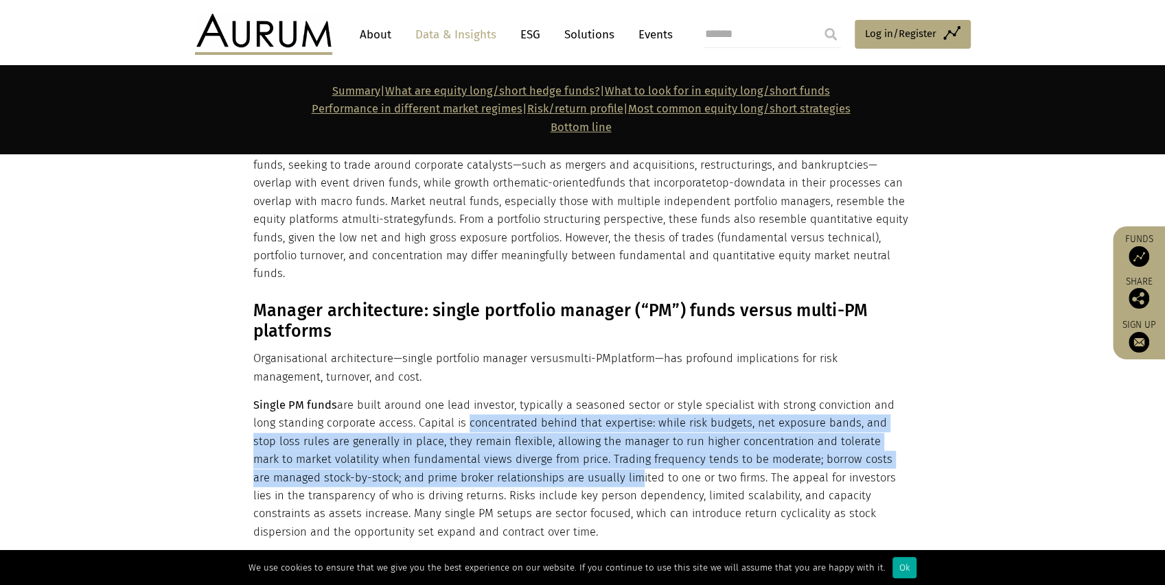
drag, startPoint x: 436, startPoint y: 360, endPoint x: 528, endPoint y: 409, distance: 105.0
click at [528, 409] on p "Single PM funds are built around one lead investor, typically a seasoned sector…" at bounding box center [580, 469] width 655 height 145
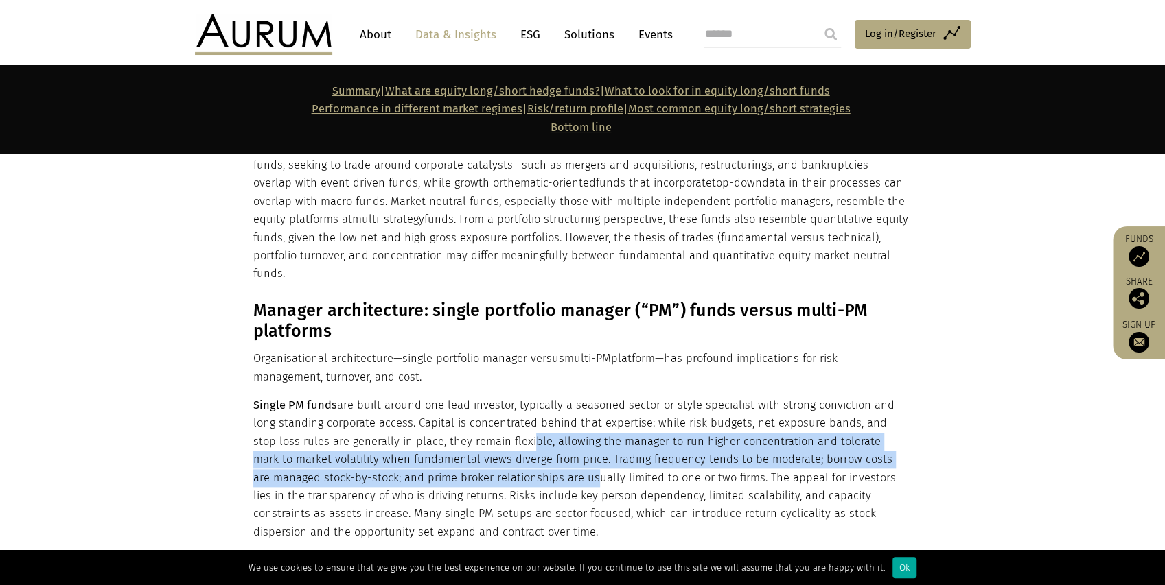
drag, startPoint x: 476, startPoint y: 372, endPoint x: 489, endPoint y: 410, distance: 40.4
click at [489, 410] on p "Single PM funds are built around one lead investor, typically a seasoned sector…" at bounding box center [580, 469] width 655 height 145
click at [487, 409] on p "Single PM funds are built around one lead investor, typically a seasoned sector…" at bounding box center [580, 469] width 655 height 145
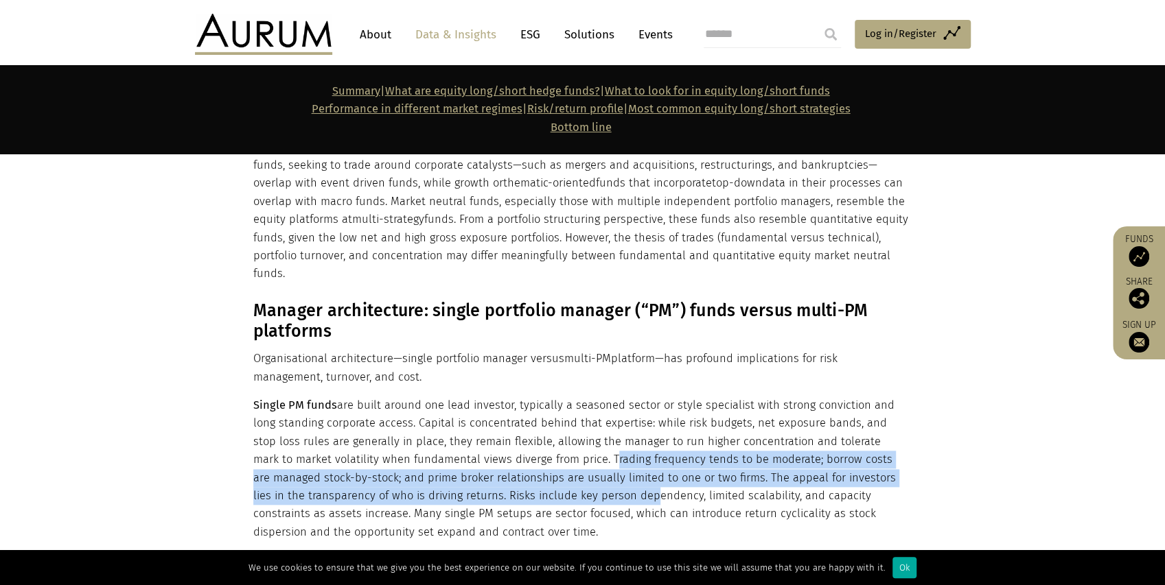
drag, startPoint x: 524, startPoint y: 386, endPoint x: 523, endPoint y: 426, distance: 39.8
click at [523, 426] on p "Single PM funds are built around one lead investor, typically a seasoned sector…" at bounding box center [580, 469] width 655 height 145
click at [522, 419] on p "Single PM funds are built around one lead investor, typically a seasoned sector…" at bounding box center [580, 469] width 655 height 145
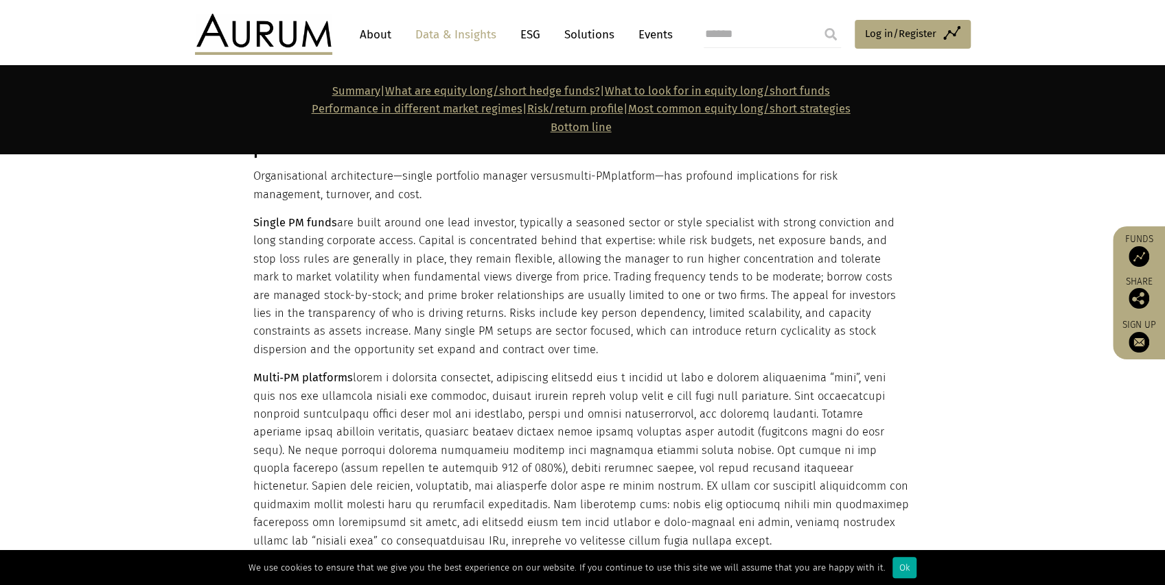
scroll to position [4484, 0]
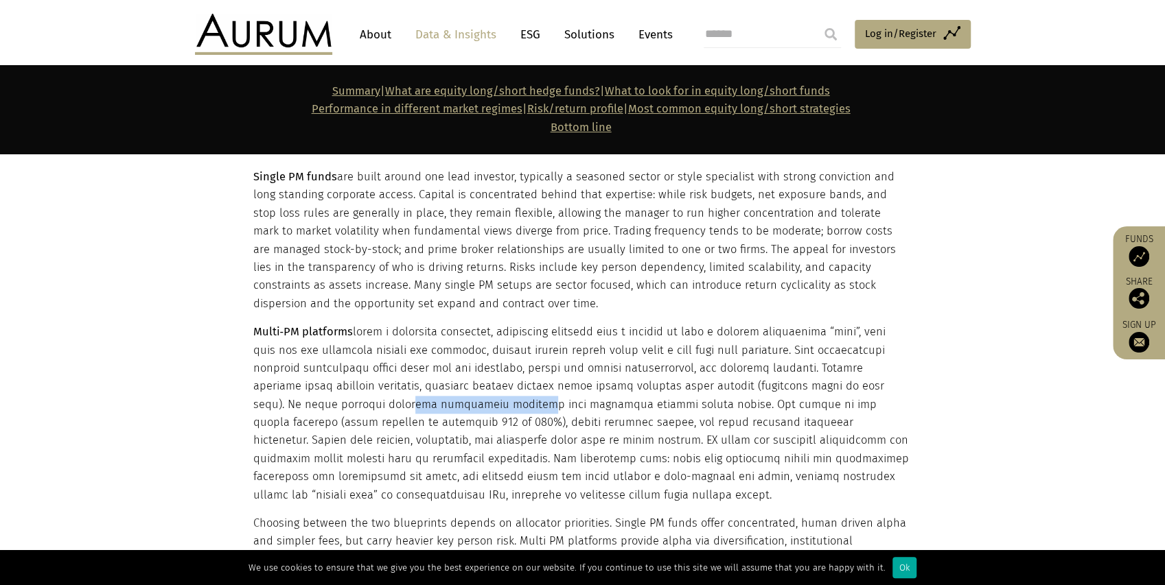
drag, startPoint x: 358, startPoint y: 331, endPoint x: 456, endPoint y: 330, distance: 97.5
click at [456, 330] on p "Multi‑PM platforms" at bounding box center [580, 413] width 655 height 181
click at [677, 328] on p "Multi‑PM platforms" at bounding box center [580, 413] width 655 height 181
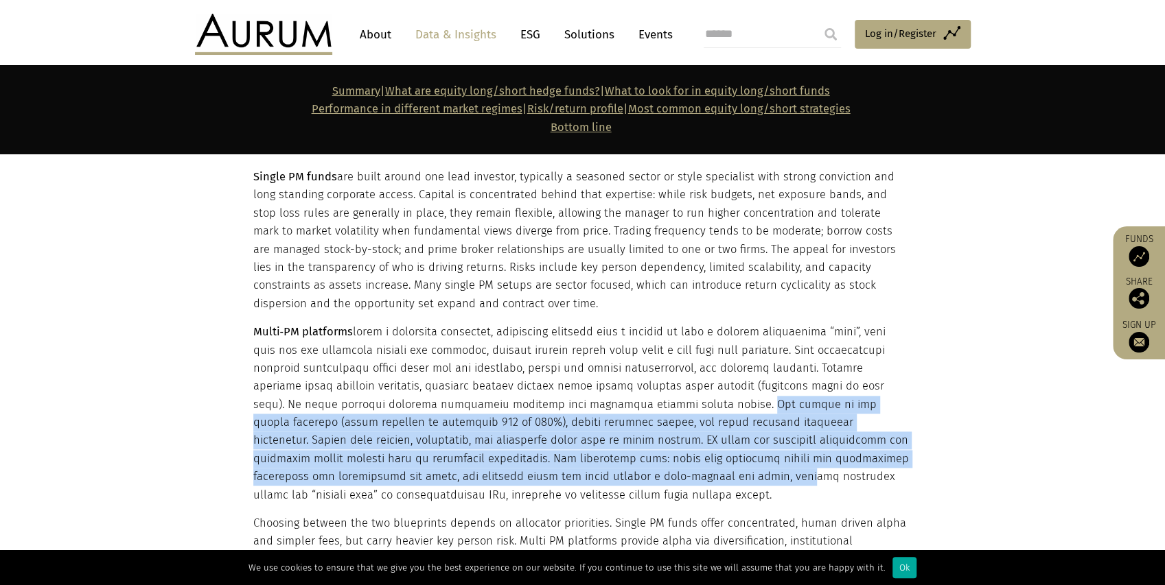
drag, startPoint x: 662, startPoint y: 328, endPoint x: 583, endPoint y: 395, distance: 103.2
click at [585, 395] on p "Multi‑PM platforms" at bounding box center [580, 413] width 655 height 181
click at [526, 394] on p "Multi‑PM platforms" at bounding box center [580, 413] width 655 height 181
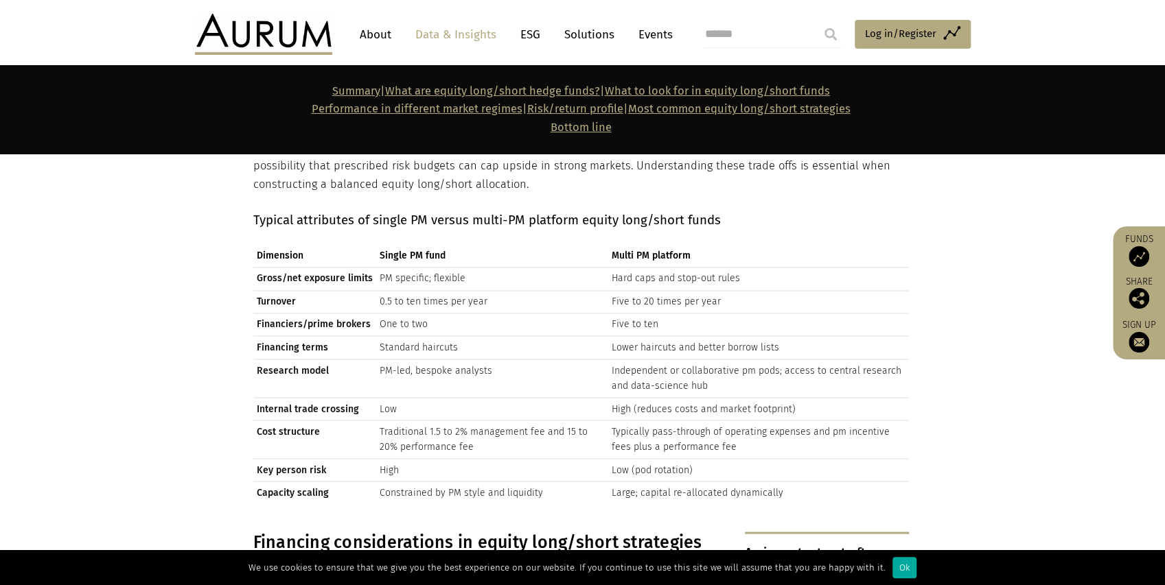
scroll to position [4850, 0]
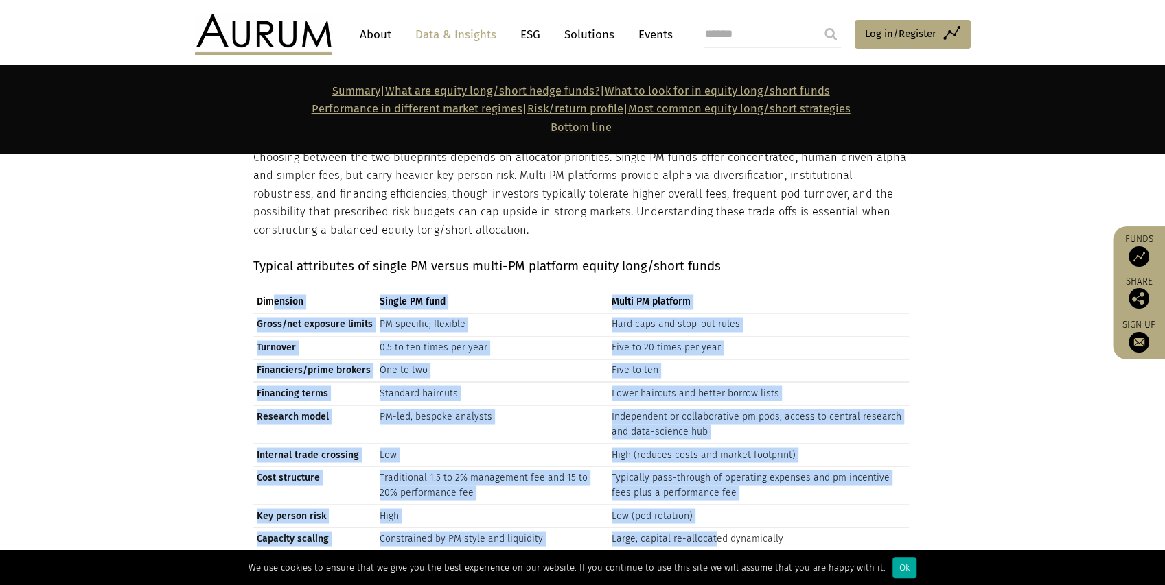
drag, startPoint x: 272, startPoint y: 228, endPoint x: 708, endPoint y: 452, distance: 489.3
click at [708, 452] on table "Dimension Single PM fund Multi PM platform Gross/net exposure limits PM specifi…" at bounding box center [580, 420] width 655 height 259
click at [442, 405] on td "PM-led, bespoke analysts" at bounding box center [492, 424] width 232 height 38
drag, startPoint x: 273, startPoint y: 233, endPoint x: 776, endPoint y: 467, distance: 554.8
click at [776, 467] on table "Dimension Single PM fund Multi PM platform Gross/net exposure limits PM specifi…" at bounding box center [580, 420] width 655 height 259
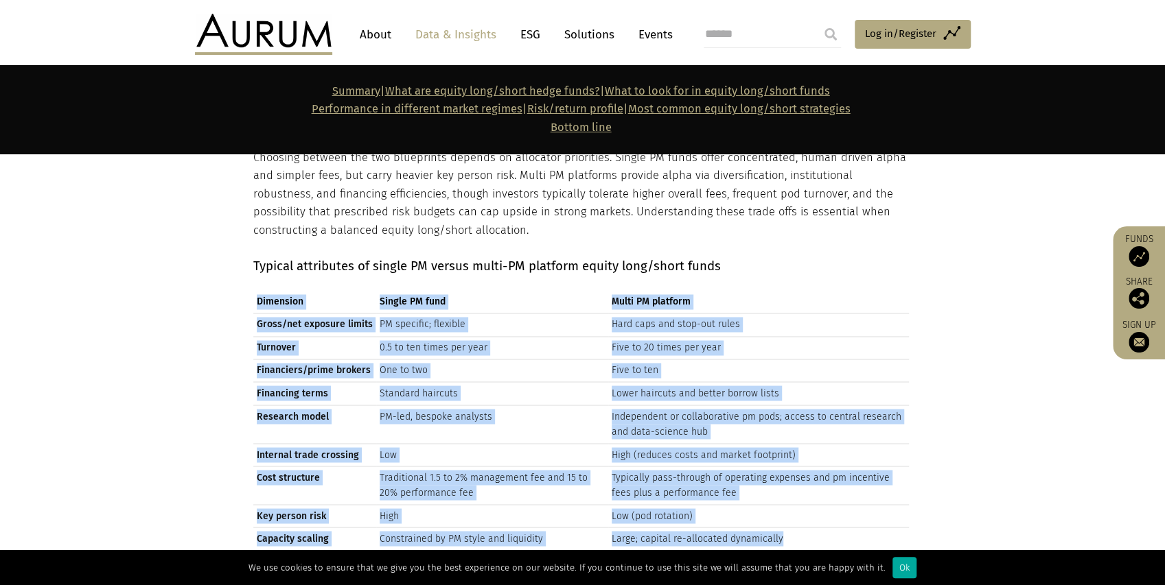
copy table "Dimension Single PM fund Multi PM platform Gross/net exposure limits PM specifi…"
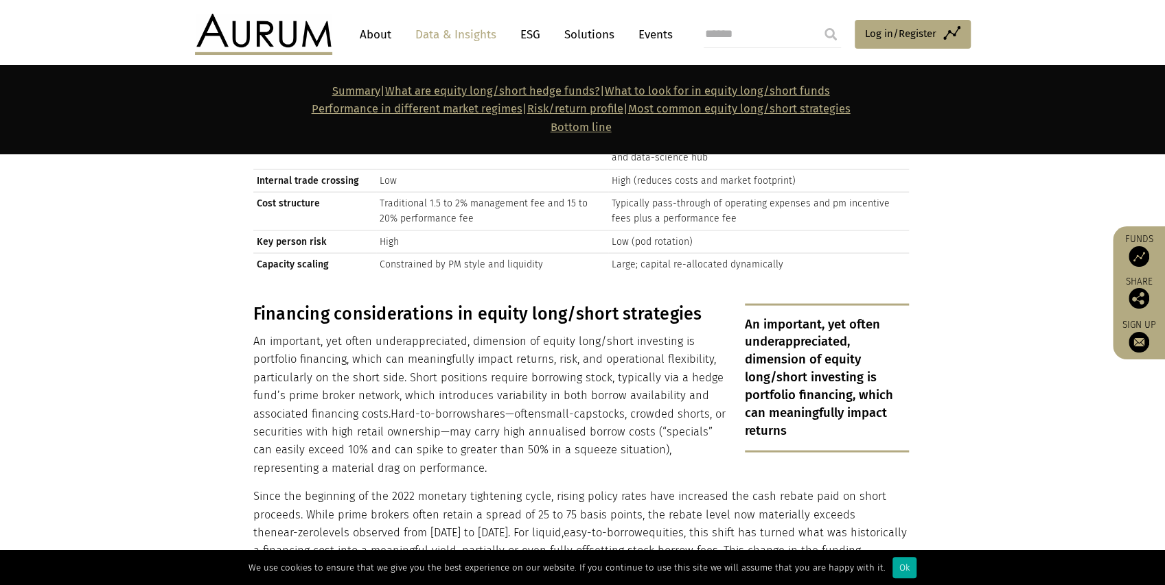
scroll to position [5216, 0]
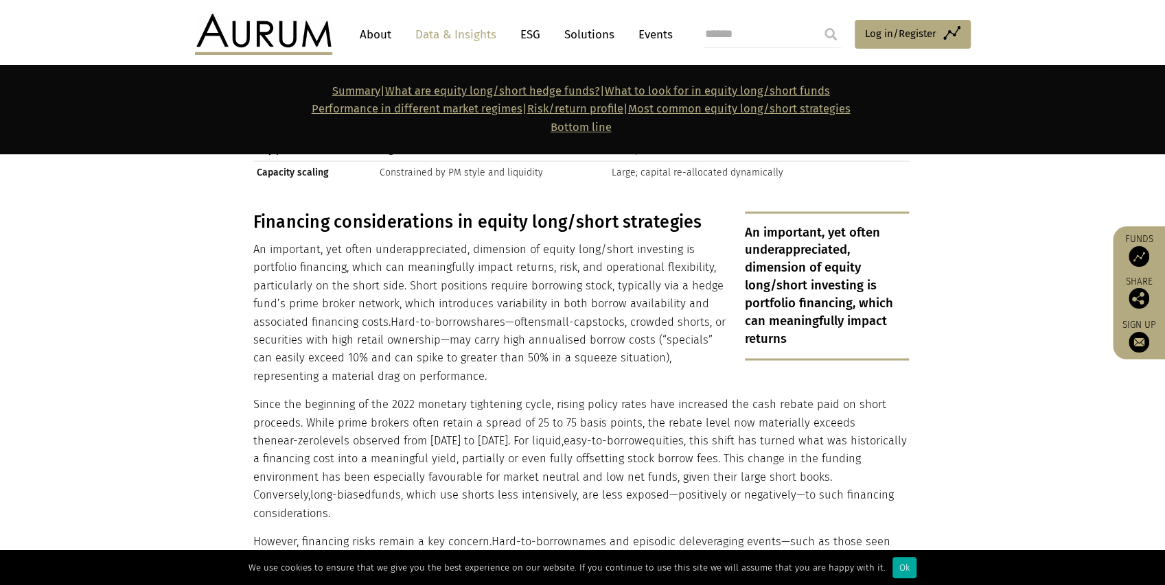
click at [625, 395] on p "Since the beginning of the 2022 monetary tightening cycle, rising policy rates …" at bounding box center [580, 458] width 655 height 127
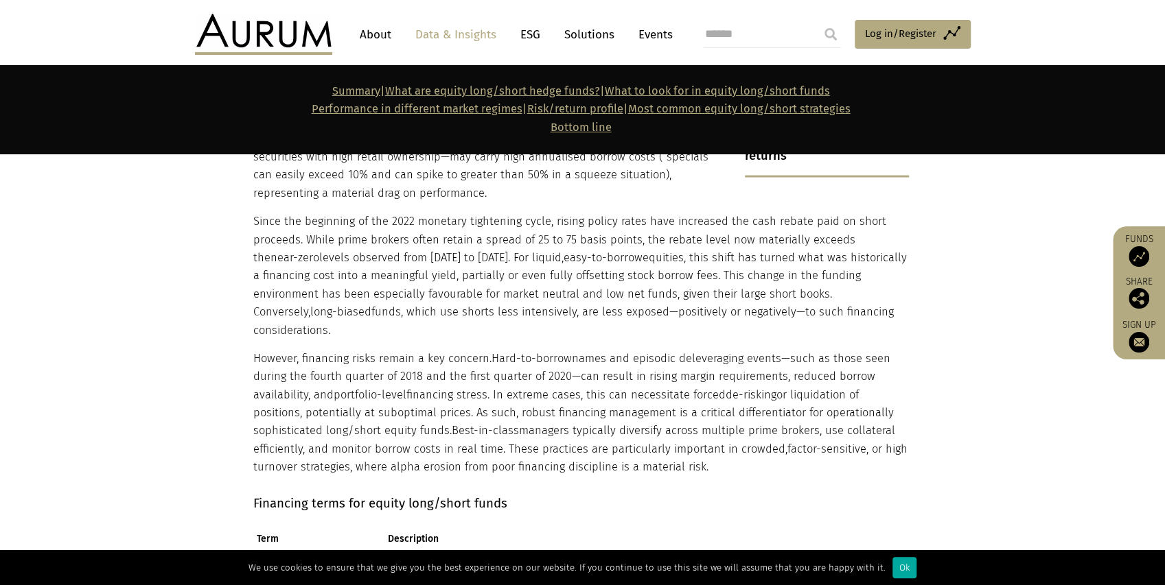
scroll to position [5261, 0]
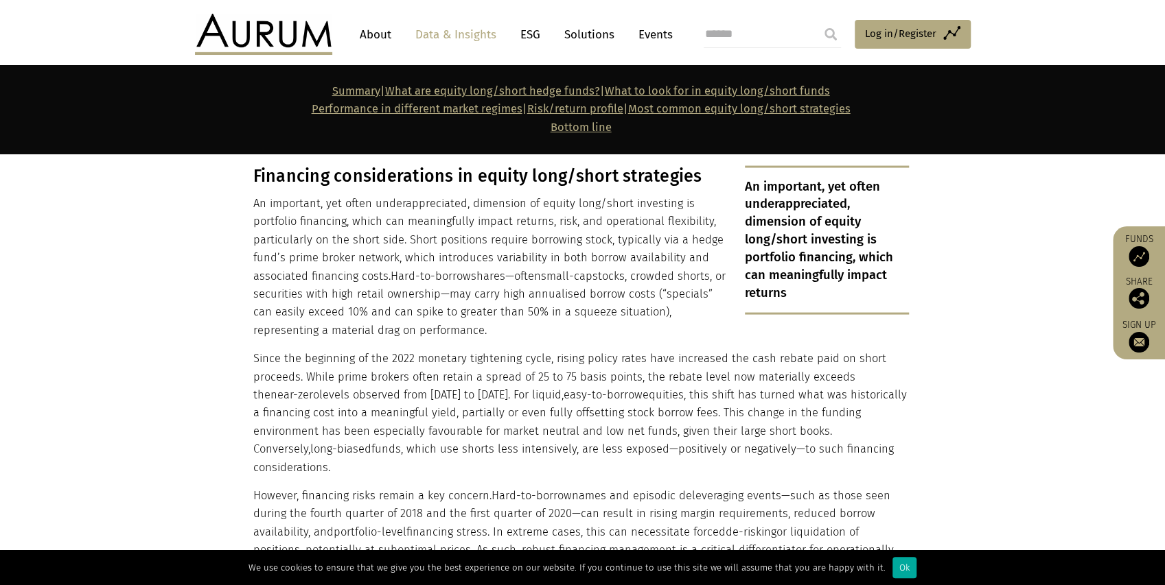
click at [612, 272] on div "An important, yet often underappreciated, dimension of equity long/short invest…" at bounding box center [580, 390] width 655 height 448
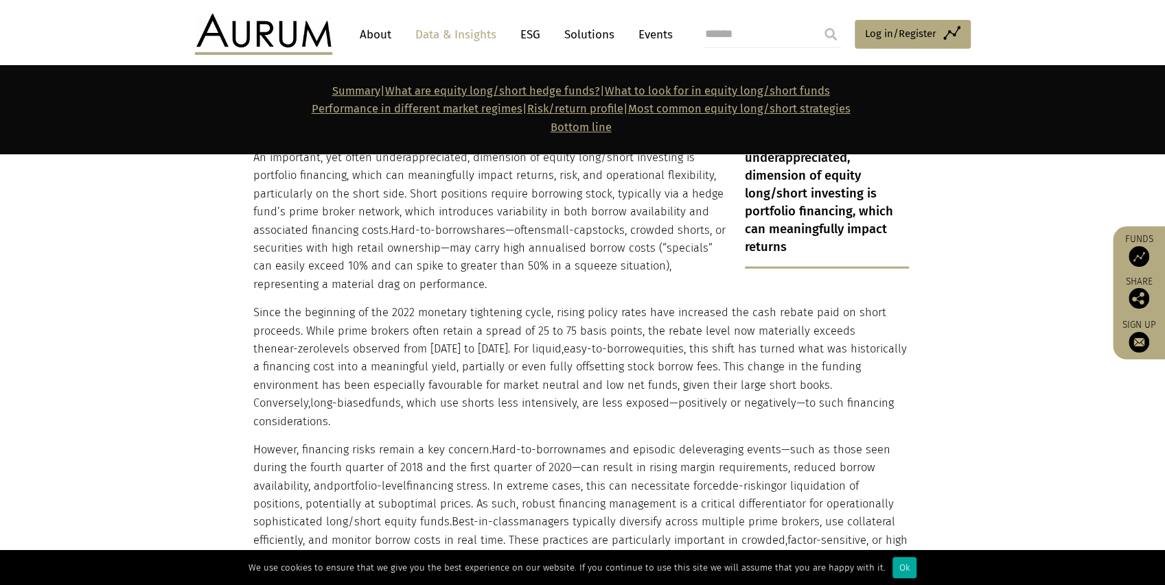
scroll to position [5353, 0]
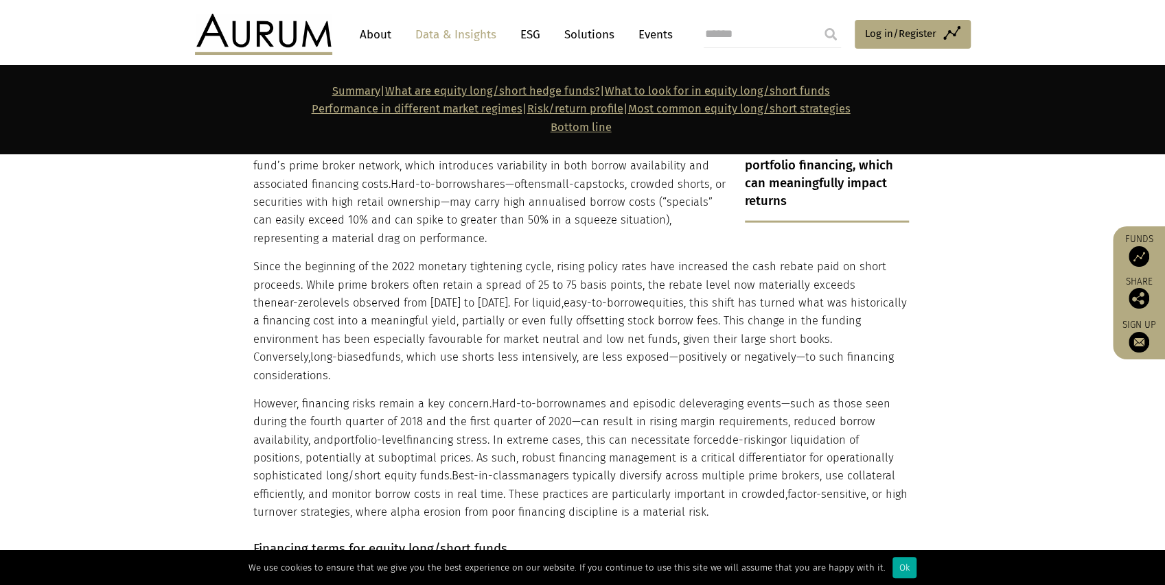
click at [701, 258] on p "Since the beginning of the 2022 monetary tightening cycle, rising policy rates …" at bounding box center [580, 321] width 655 height 127
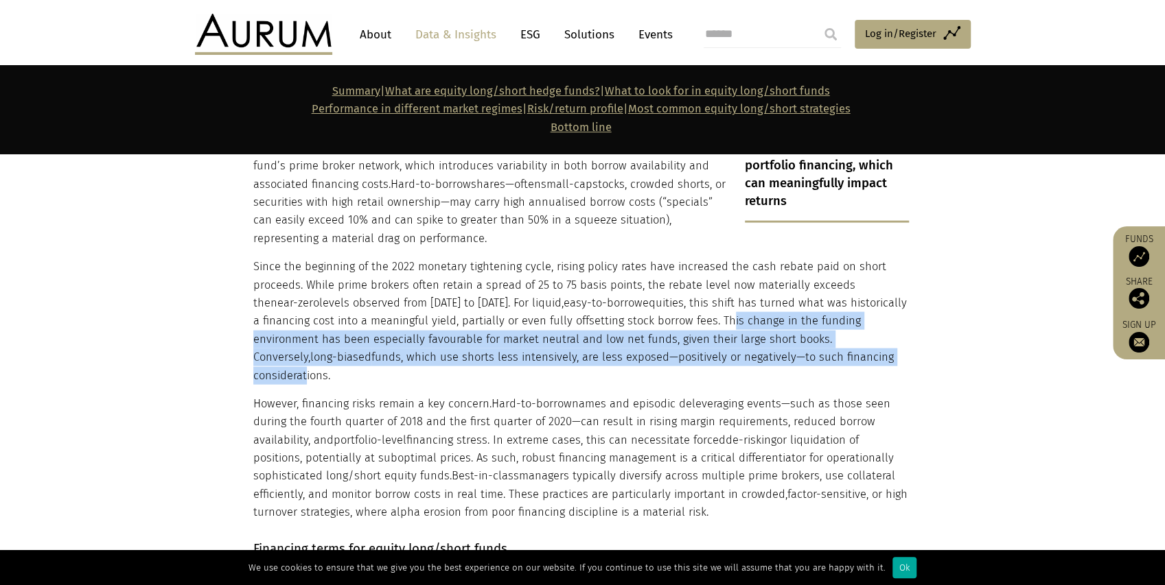
drag, startPoint x: 712, startPoint y: 242, endPoint x: 777, endPoint y: 275, distance: 72.4
click at [777, 275] on p "Since the beginning of the 2022 monetary tightening cycle, rising policy rates …" at bounding box center [580, 321] width 655 height 127
click at [788, 274] on p "Since the beginning of the 2022 monetary tightening cycle, rising policy rates …" at bounding box center [580, 321] width 655 height 127
drag, startPoint x: 789, startPoint y: 284, endPoint x: 707, endPoint y: 243, distance: 92.1
click at [707, 258] on p "Since the beginning of the 2022 monetary tightening cycle, rising policy rates …" at bounding box center [580, 321] width 655 height 127
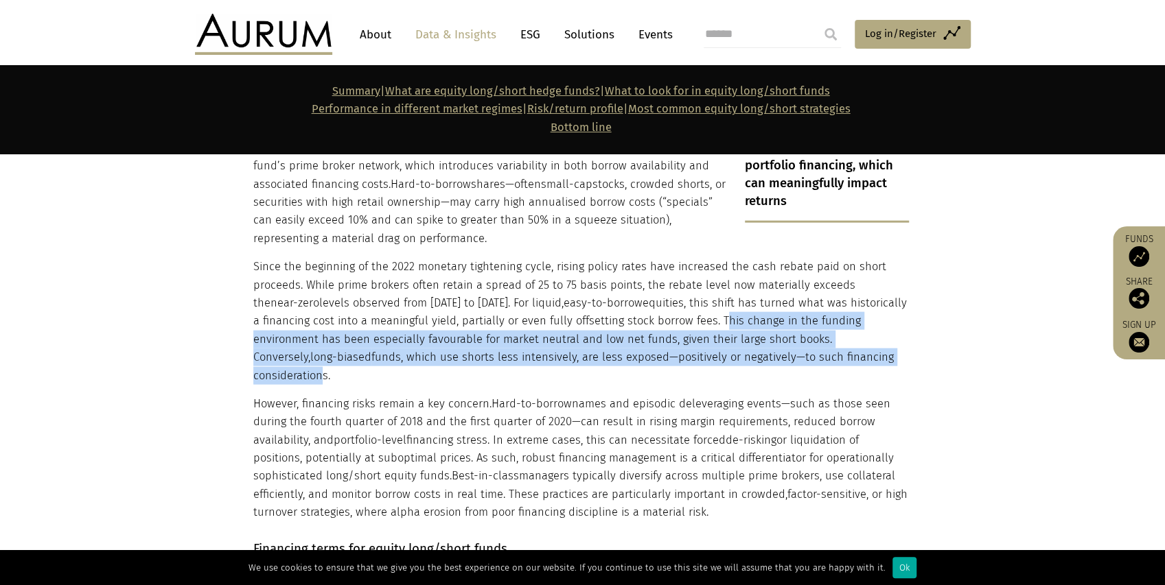
click at [707, 258] on p "Since the beginning of the 2022 monetary tightening cycle, rising policy rates …" at bounding box center [580, 321] width 655 height 127
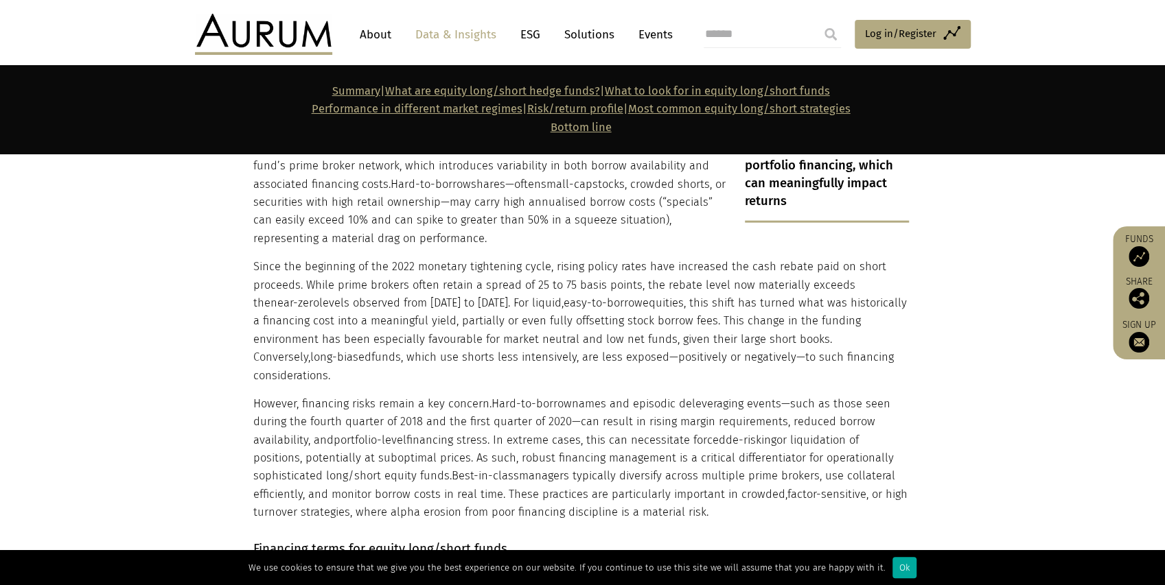
drag, startPoint x: 704, startPoint y: 244, endPoint x: 807, endPoint y: 278, distance: 108.5
click at [807, 278] on p "Since the beginning of the 2022 monetary tightening cycle, rising policy rates …" at bounding box center [580, 321] width 655 height 127
click at [754, 268] on p "Since the beginning of the 2022 monetary tightening cycle, rising policy rates …" at bounding box center [580, 321] width 655 height 127
drag, startPoint x: 705, startPoint y: 246, endPoint x: 810, endPoint y: 283, distance: 111.4
click at [810, 283] on p "Since the beginning of the 2022 monetary tightening cycle, rising policy rates …" at bounding box center [580, 321] width 655 height 127
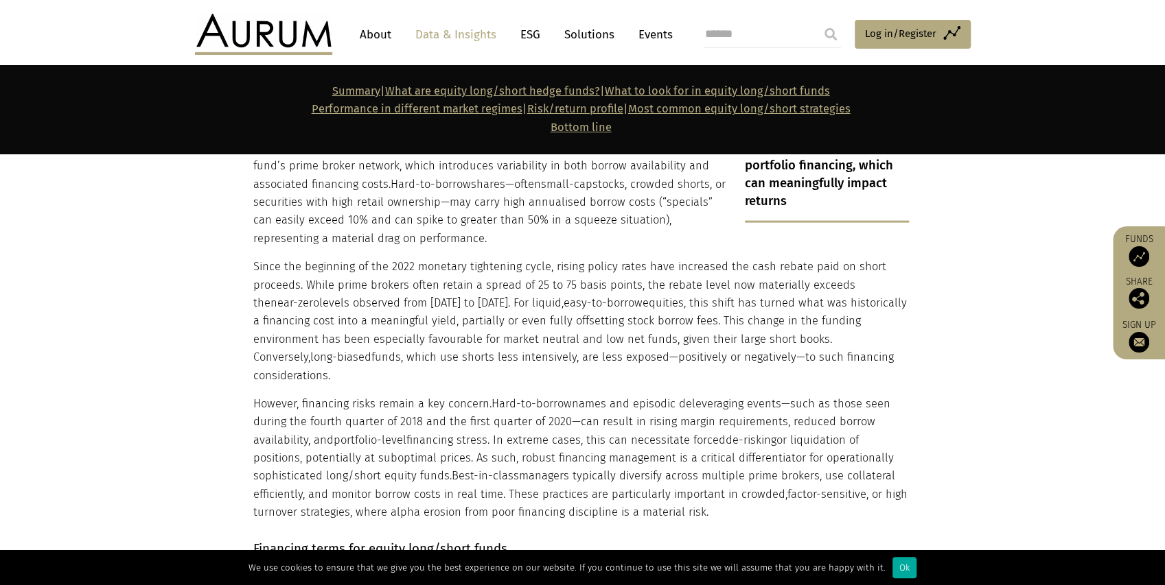
click at [806, 281] on p "Since the beginning of the 2022 monetary tightening cycle, rising policy rates …" at bounding box center [580, 321] width 655 height 127
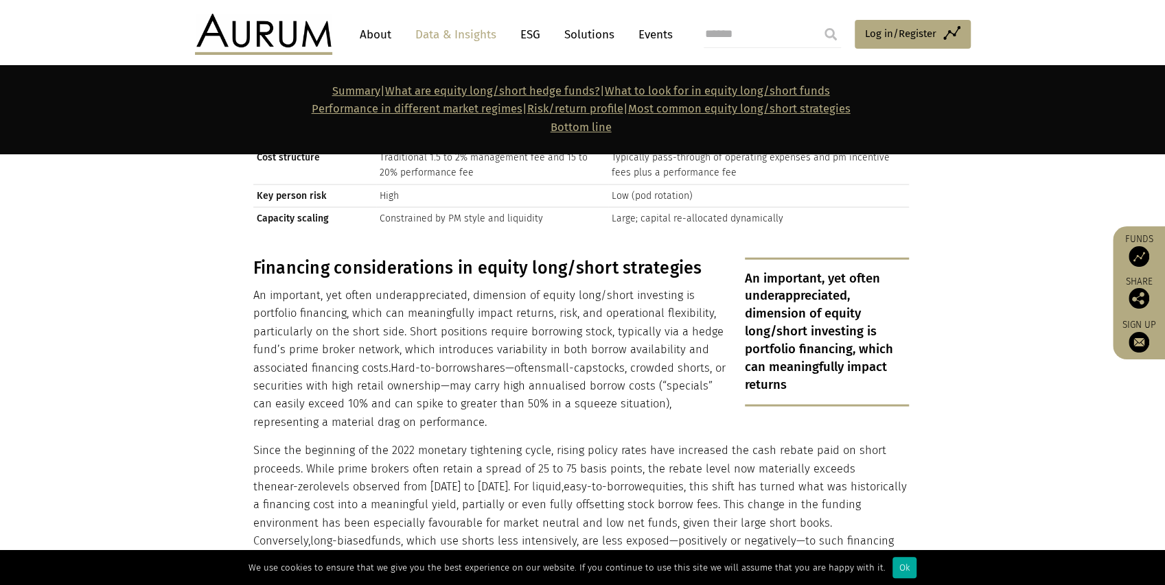
scroll to position [5216, 0]
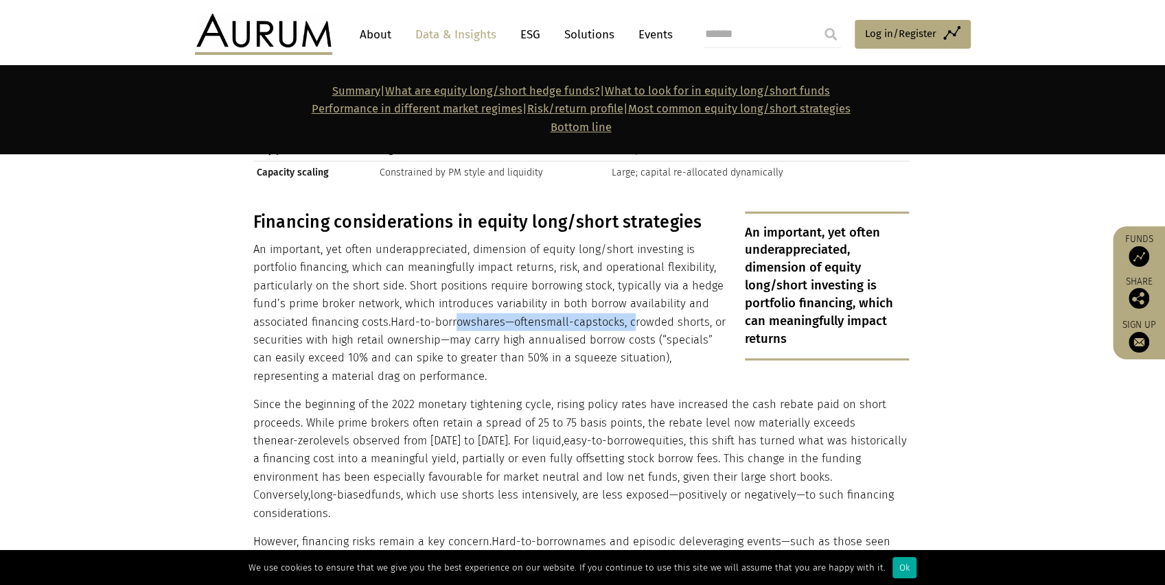
drag, startPoint x: 454, startPoint y: 248, endPoint x: 634, endPoint y: 247, distance: 180.5
click at [634, 247] on p "An important, yet often underappreciated, dimension of equity long/short invest…" at bounding box center [580, 312] width 655 height 145
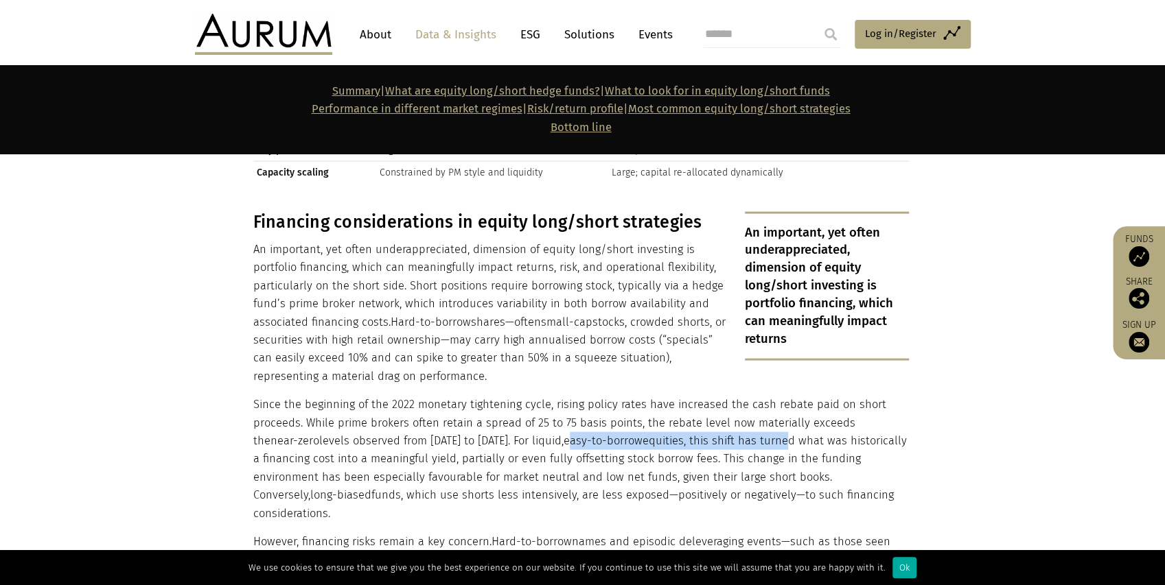
drag, startPoint x: 539, startPoint y: 362, endPoint x: 748, endPoint y: 362, distance: 209.3
click at [748, 395] on p "Since the beginning of the 2022 monetary tightening cycle, rising policy rates …" at bounding box center [580, 458] width 655 height 127
click at [446, 395] on p "Since the beginning of the 2022 monetary tightening cycle, rising policy rates …" at bounding box center [580, 458] width 655 height 127
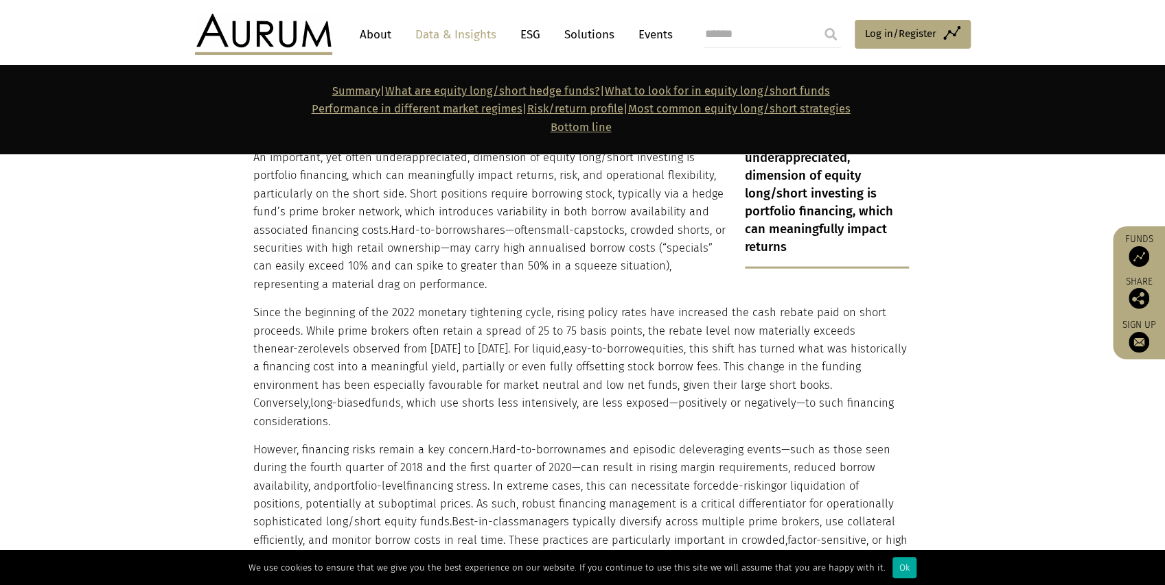
drag, startPoint x: 616, startPoint y: 309, endPoint x: 250, endPoint y: 237, distance: 373.4
click at [250, 237] on div "An important, yet often underappreciated, dimension of equity long/short invest…" at bounding box center [583, 344] width 686 height 448
click at [257, 304] on p "Since the beginning of the 2022 monetary tightening cycle, rising policy rates …" at bounding box center [580, 367] width 655 height 127
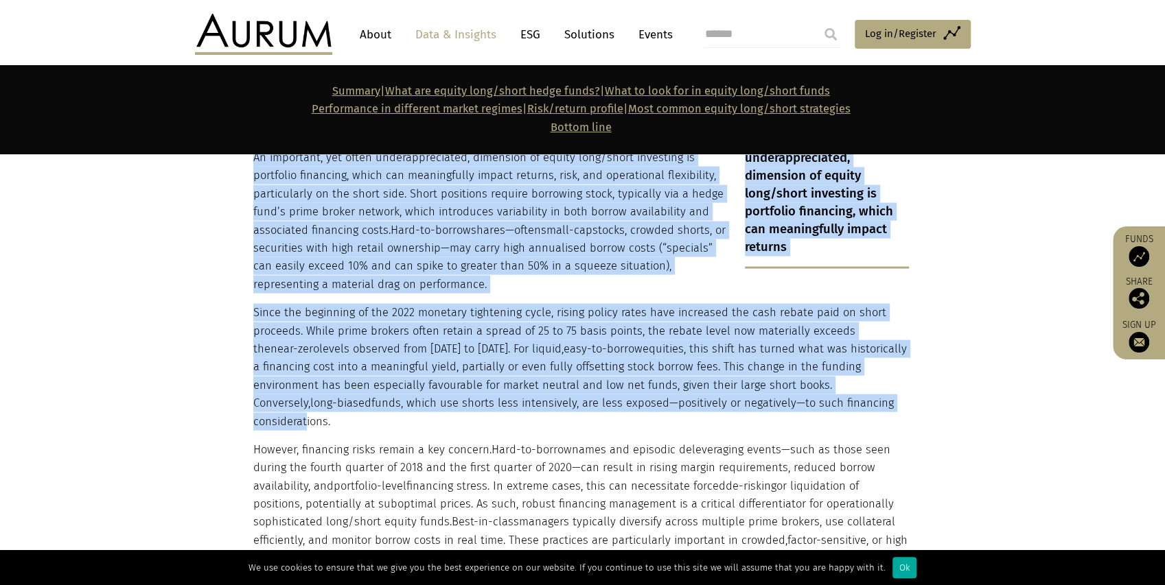
drag, startPoint x: 249, startPoint y: 240, endPoint x: 785, endPoint y: 333, distance: 544.0
click at [782, 335] on div "An important, yet often underappreciated, dimension of equity long/short invest…" at bounding box center [583, 344] width 686 height 448
click at [801, 332] on p "Since the beginning of the 2022 monetary tightening cycle, rising policy rates …" at bounding box center [580, 367] width 655 height 127
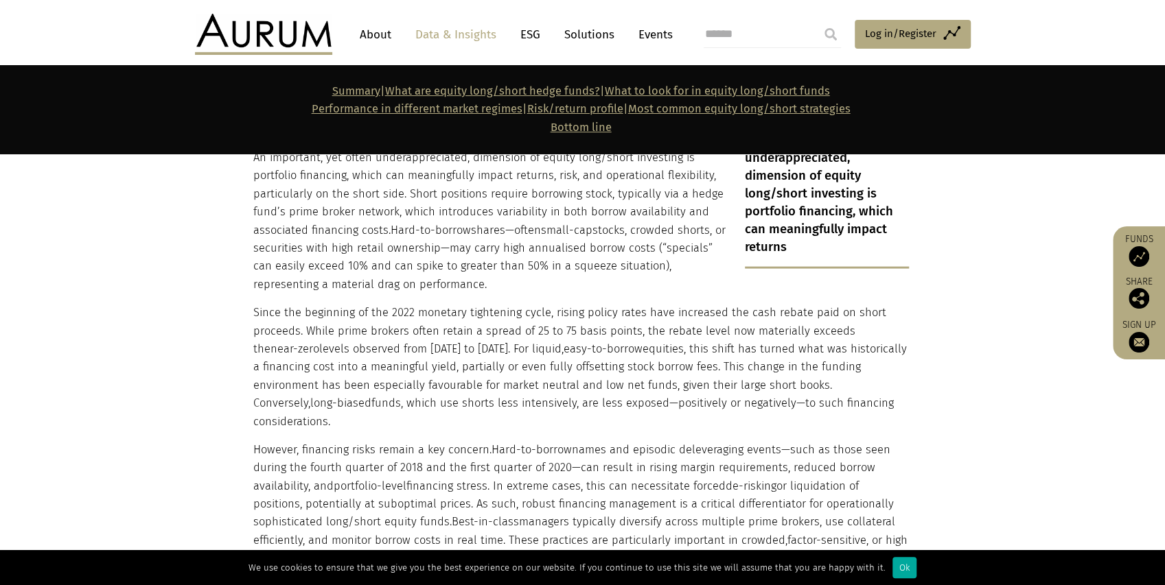
drag, startPoint x: 802, startPoint y: 334, endPoint x: 254, endPoint y: 237, distance: 556.0
click at [254, 304] on p "Since the beginning of the 2022 monetary tightening cycle, rising policy rates …" at bounding box center [580, 367] width 655 height 127
copy p "Since the beginning of the 2022 monetary tightening cycle, rising policy rates …"
click at [425, 441] on p "However, financing risks remain a key concern. Hard-to-borrow names and episodi…" at bounding box center [580, 504] width 655 height 127
click at [525, 441] on p "However, financing risks remain a key concern. Hard-to-borrow names and episodi…" at bounding box center [580, 504] width 655 height 127
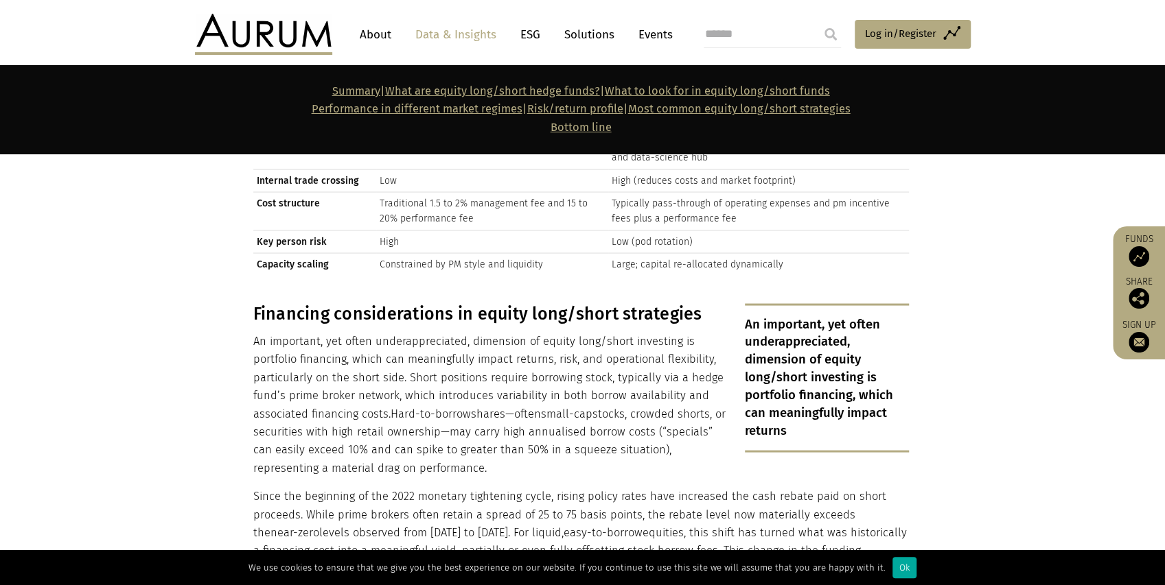
scroll to position [5353, 0]
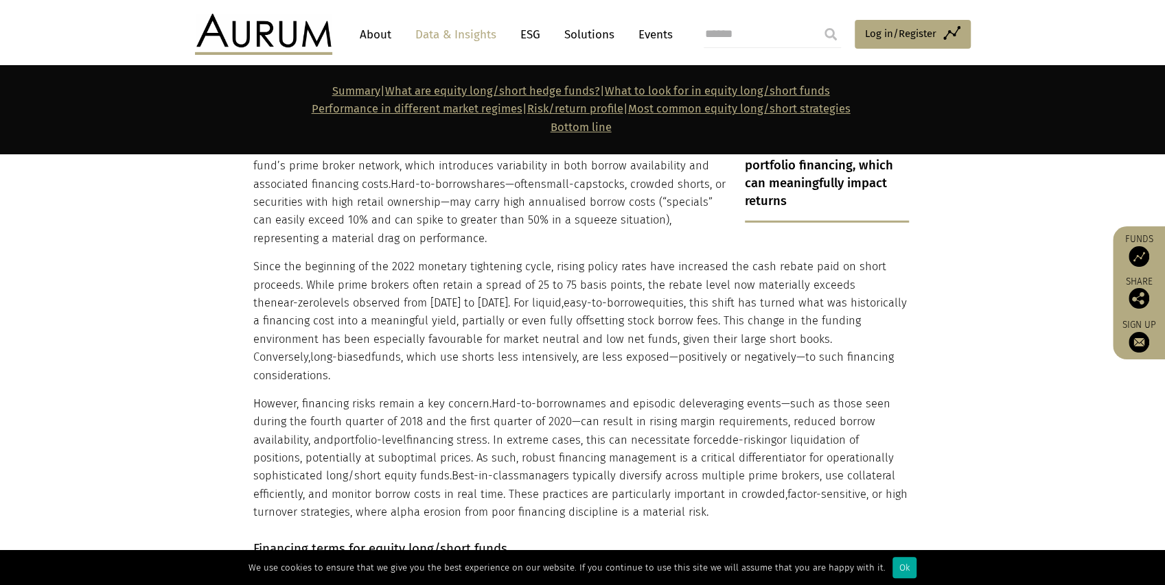
click at [316, 395] on p "However, financing risks remain a key concern. Hard-to-borrow names and episodi…" at bounding box center [580, 458] width 655 height 127
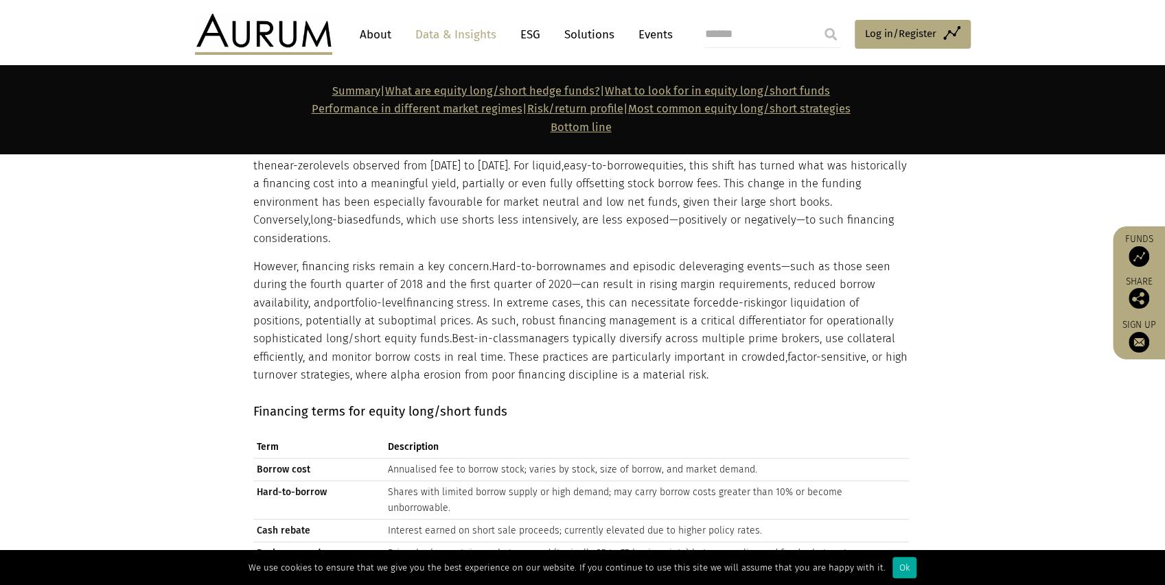
scroll to position [5582, 0]
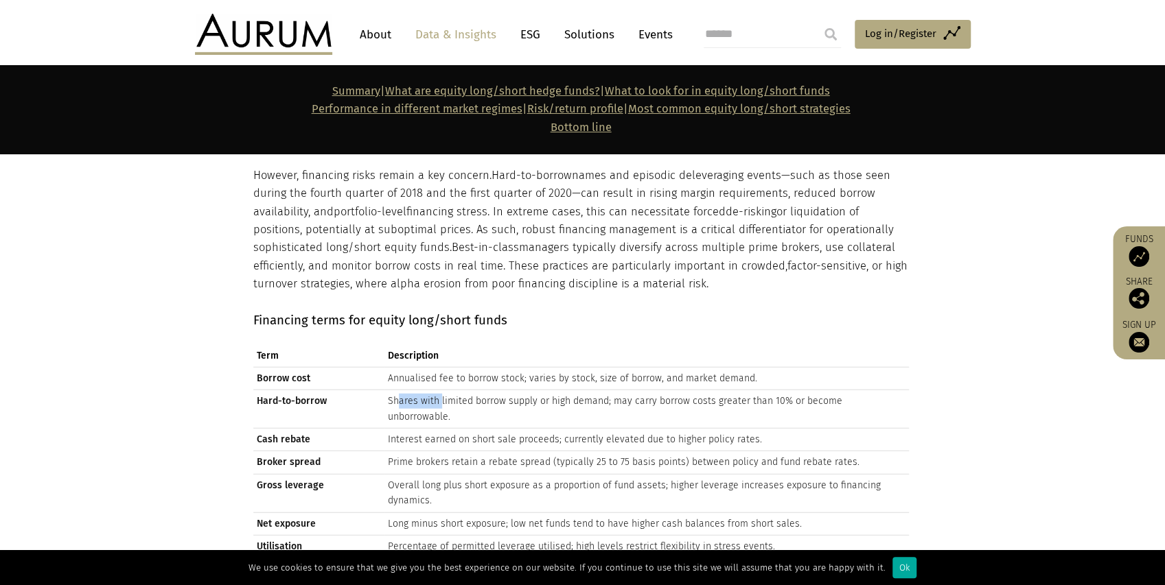
drag, startPoint x: 393, startPoint y: 304, endPoint x: 437, endPoint y: 302, distance: 43.3
click at [437, 391] on td "Shares with limited borrow supply or high demand; may carry borrow costs greate…" at bounding box center [646, 410] width 524 height 38
click at [429, 429] on td "Interest earned on short sale proceeds; currently elevated due to higher policy…" at bounding box center [646, 440] width 524 height 23
click at [552, 429] on td "Interest earned on short sale proceeds; currently elevated due to higher policy…" at bounding box center [646, 440] width 524 height 23
drag, startPoint x: 733, startPoint y: 336, endPoint x: 453, endPoint y: 334, distance: 280.0
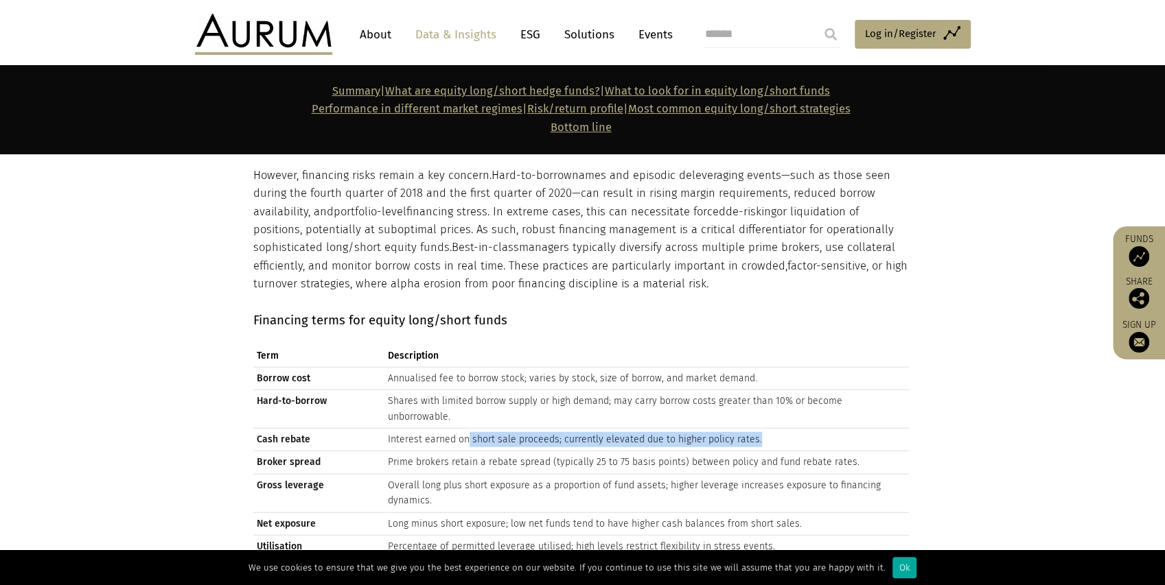
click at [456, 429] on td "Interest earned on short sale proceeds; currently elevated due to higher policy…" at bounding box center [646, 440] width 524 height 23
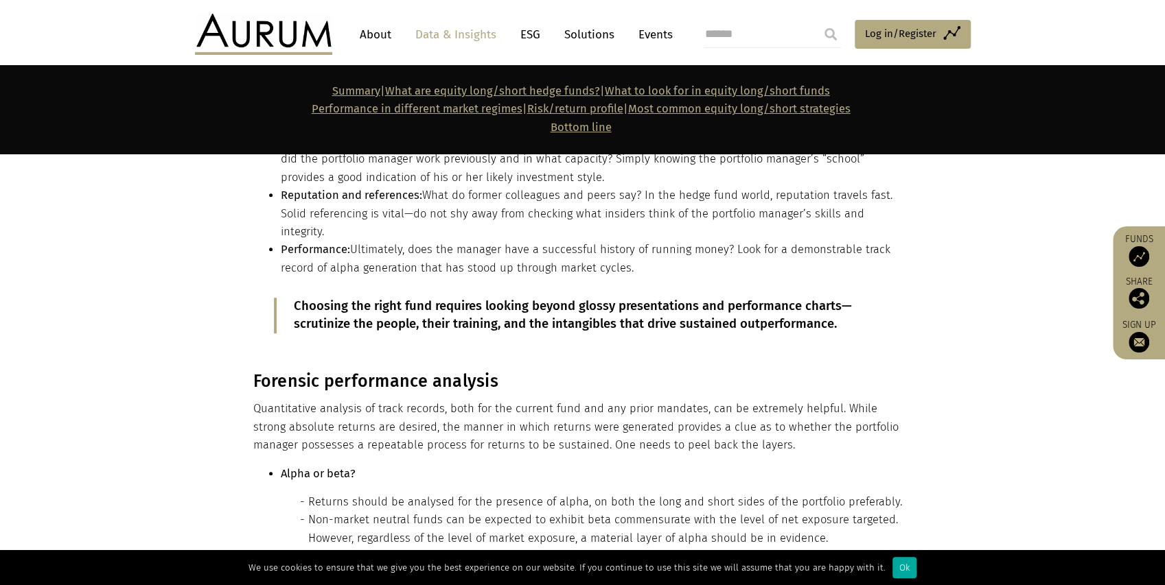
scroll to position [7595, 0]
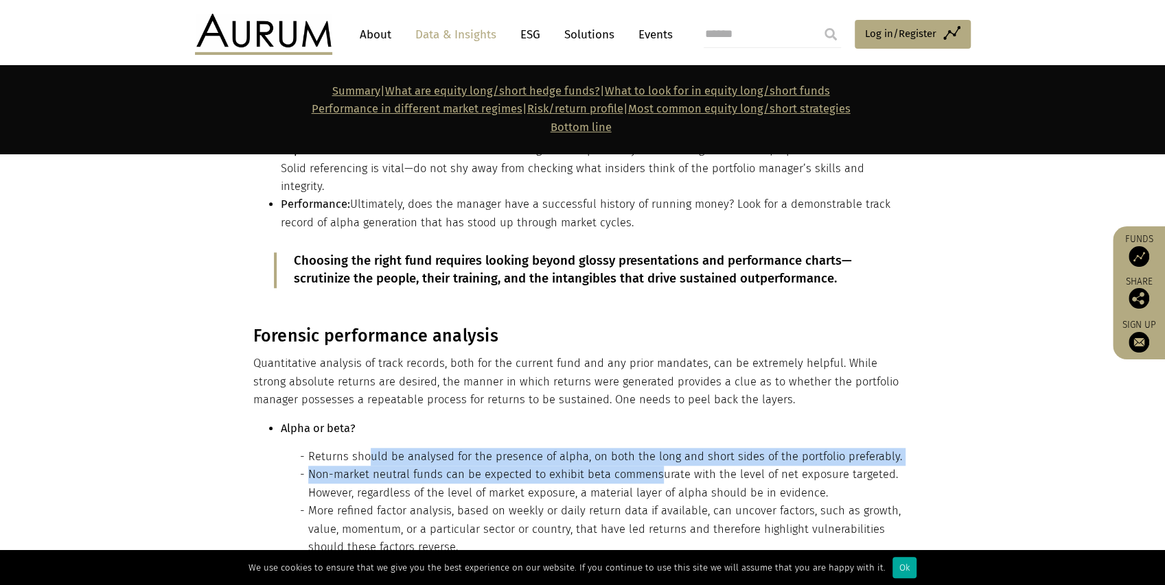
drag, startPoint x: 369, startPoint y: 307, endPoint x: 651, endPoint y: 318, distance: 283.0
click at [651, 448] on ul "Returns should be analysed for the presence of alpha, on both the long and shor…" at bounding box center [595, 502] width 628 height 108
click at [437, 448] on li "Returns should be analysed for the presence of alpha, on both the long and shor…" at bounding box center [608, 457] width 601 height 18
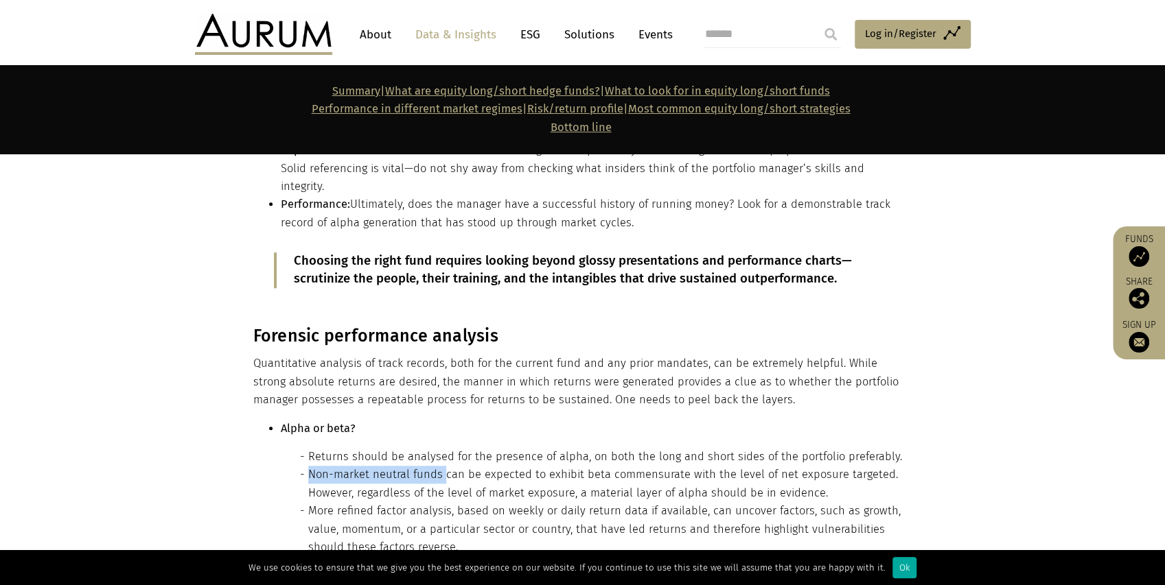
drag, startPoint x: 310, startPoint y: 328, endPoint x: 442, endPoint y: 325, distance: 132.5
click at [442, 466] on li "Non-market neutral funds can be expected to exhibit beta commensurate with the …" at bounding box center [608, 484] width 601 height 36
click at [439, 466] on li "Non-market neutral funds can be expected to exhibit beta commensurate with the …" at bounding box center [608, 484] width 601 height 36
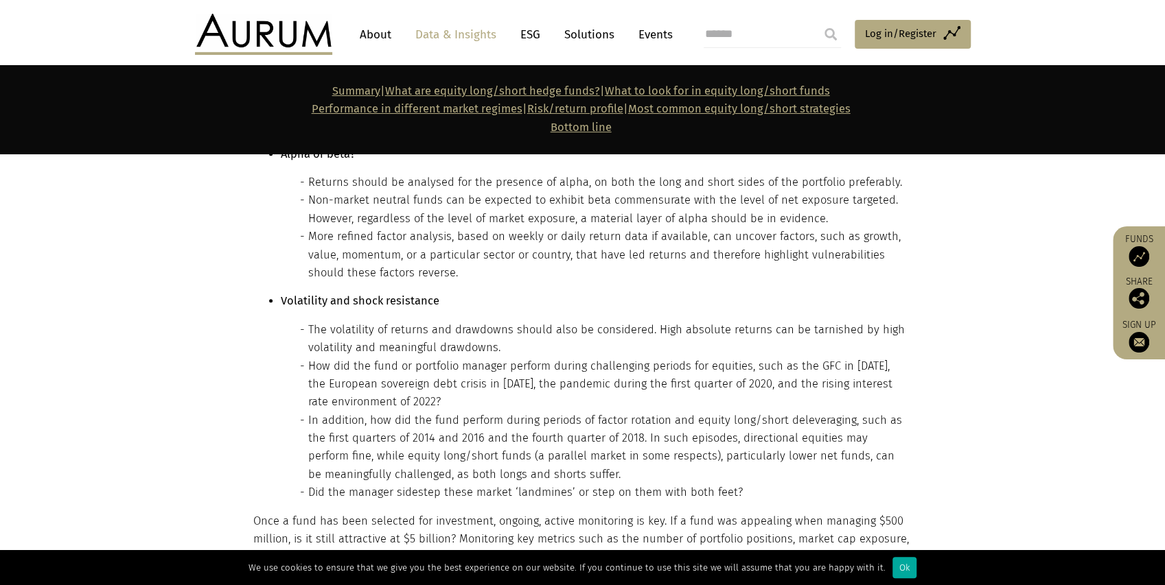
scroll to position [7915, 0]
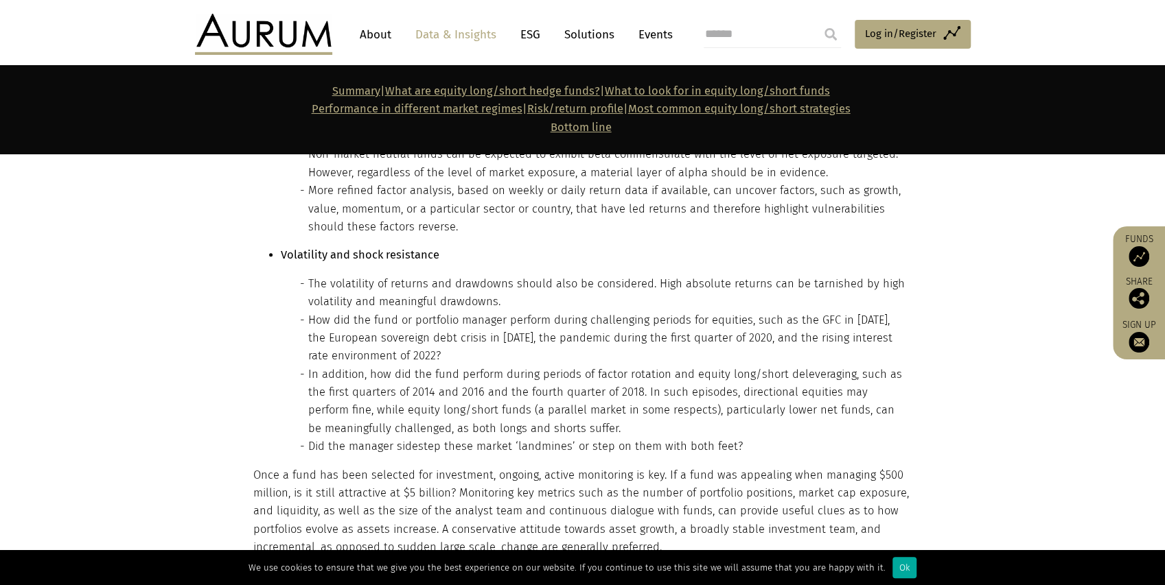
drag, startPoint x: 406, startPoint y: 341, endPoint x: 386, endPoint y: 340, distance: 20.6
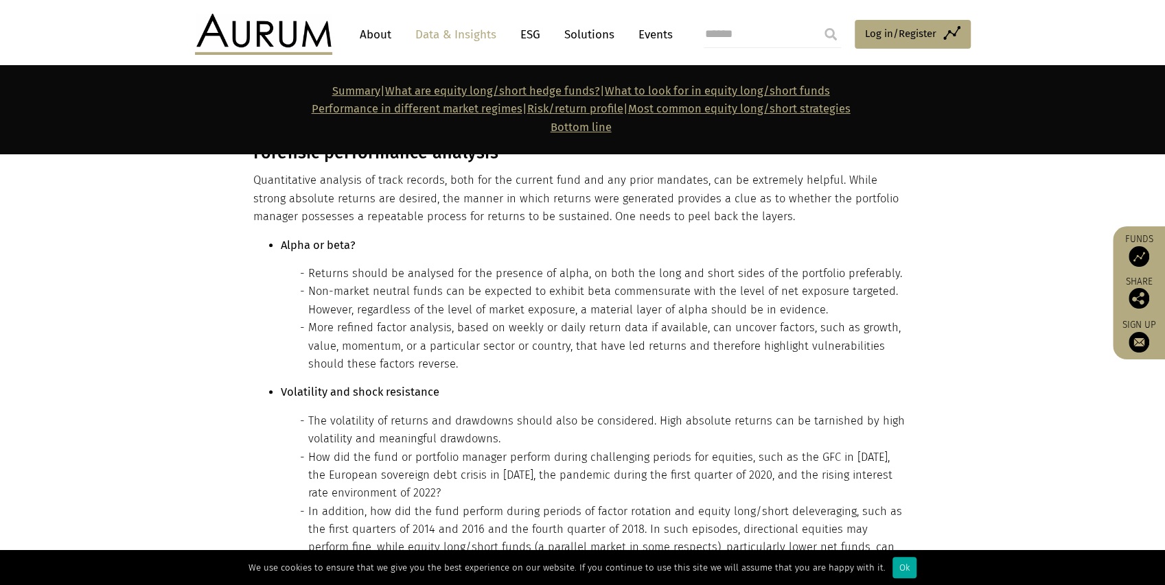
scroll to position [7595, 0]
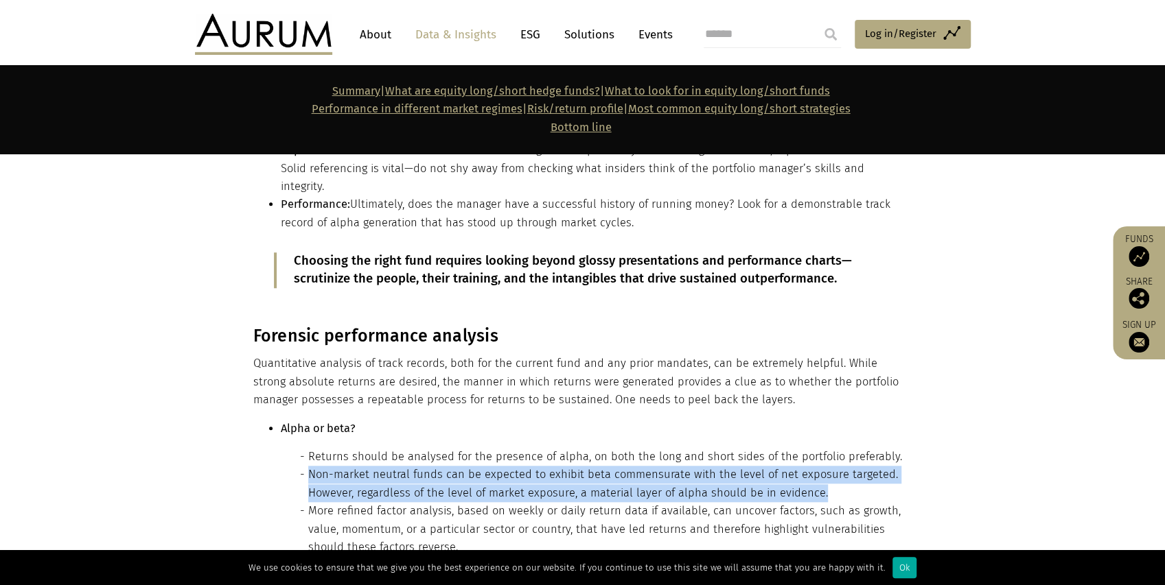
drag, startPoint x: 310, startPoint y: 328, endPoint x: 819, endPoint y: 336, distance: 509.3
click at [819, 466] on li "Non-market neutral funds can be expected to exhibit beta commensurate with the …" at bounding box center [608, 484] width 601 height 36
click at [538, 466] on li "Non-market neutral funds can be expected to exhibit beta commensurate with the …" at bounding box center [608, 484] width 601 height 36
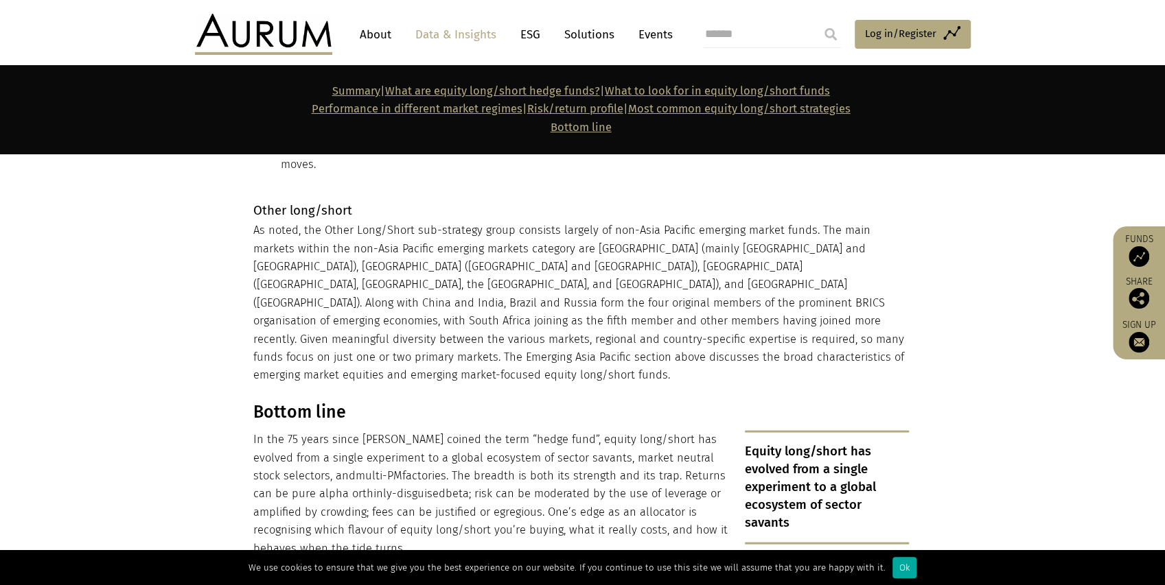
scroll to position [12354, 0]
